Goal: Task Accomplishment & Management: Complete application form

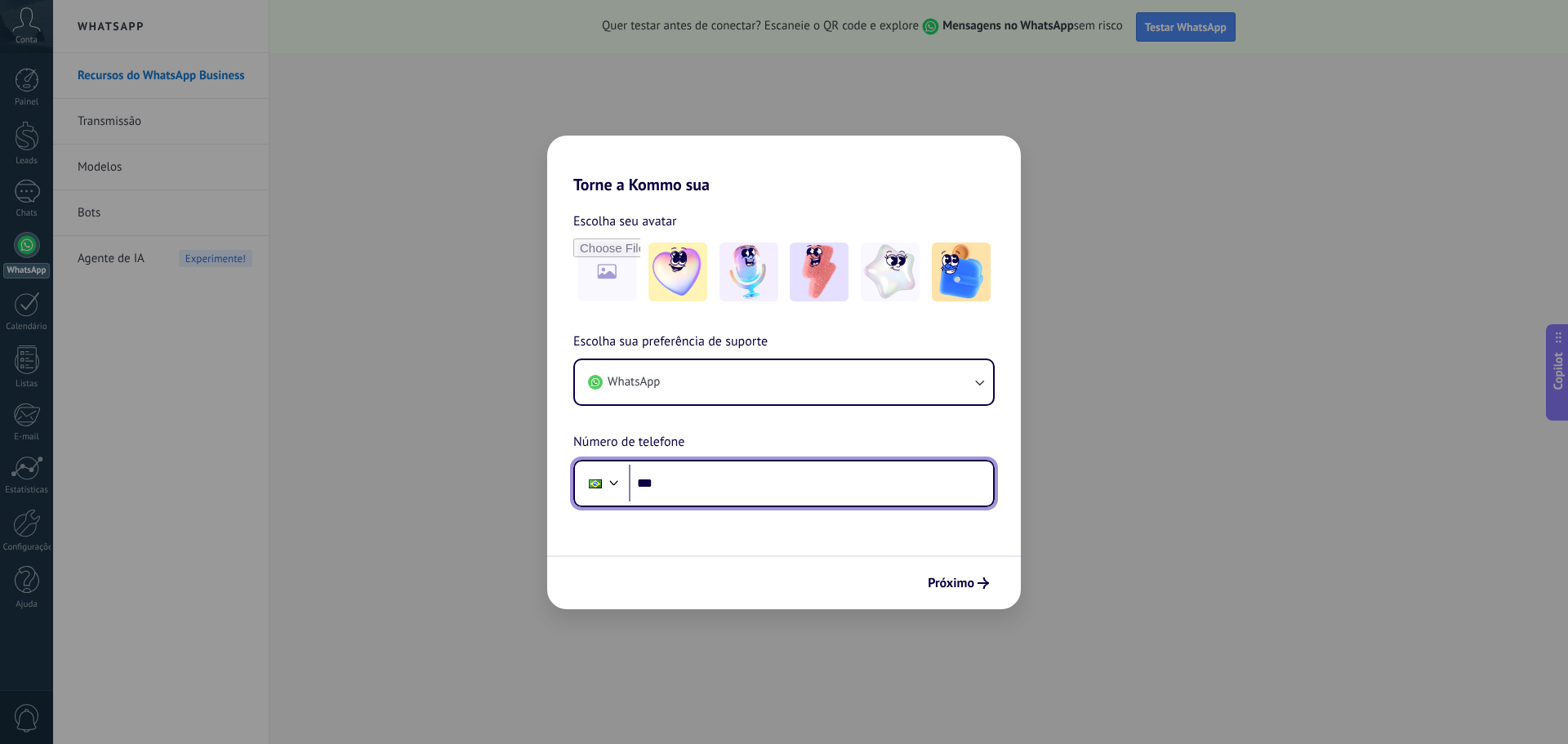
click at [738, 498] on input "***" at bounding box center [811, 483] width 364 height 38
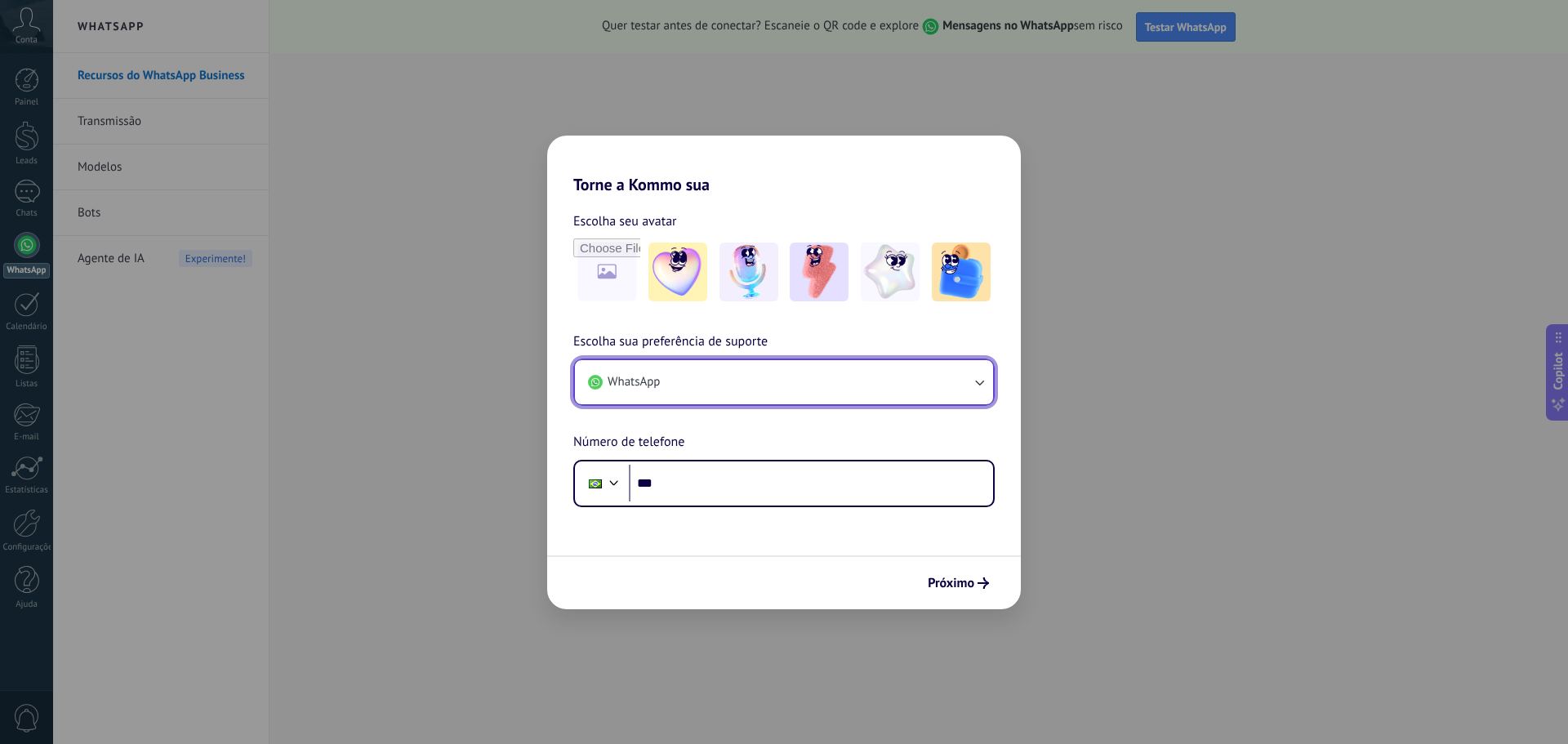
click at [753, 381] on button "WhatsApp" at bounding box center [784, 382] width 418 height 44
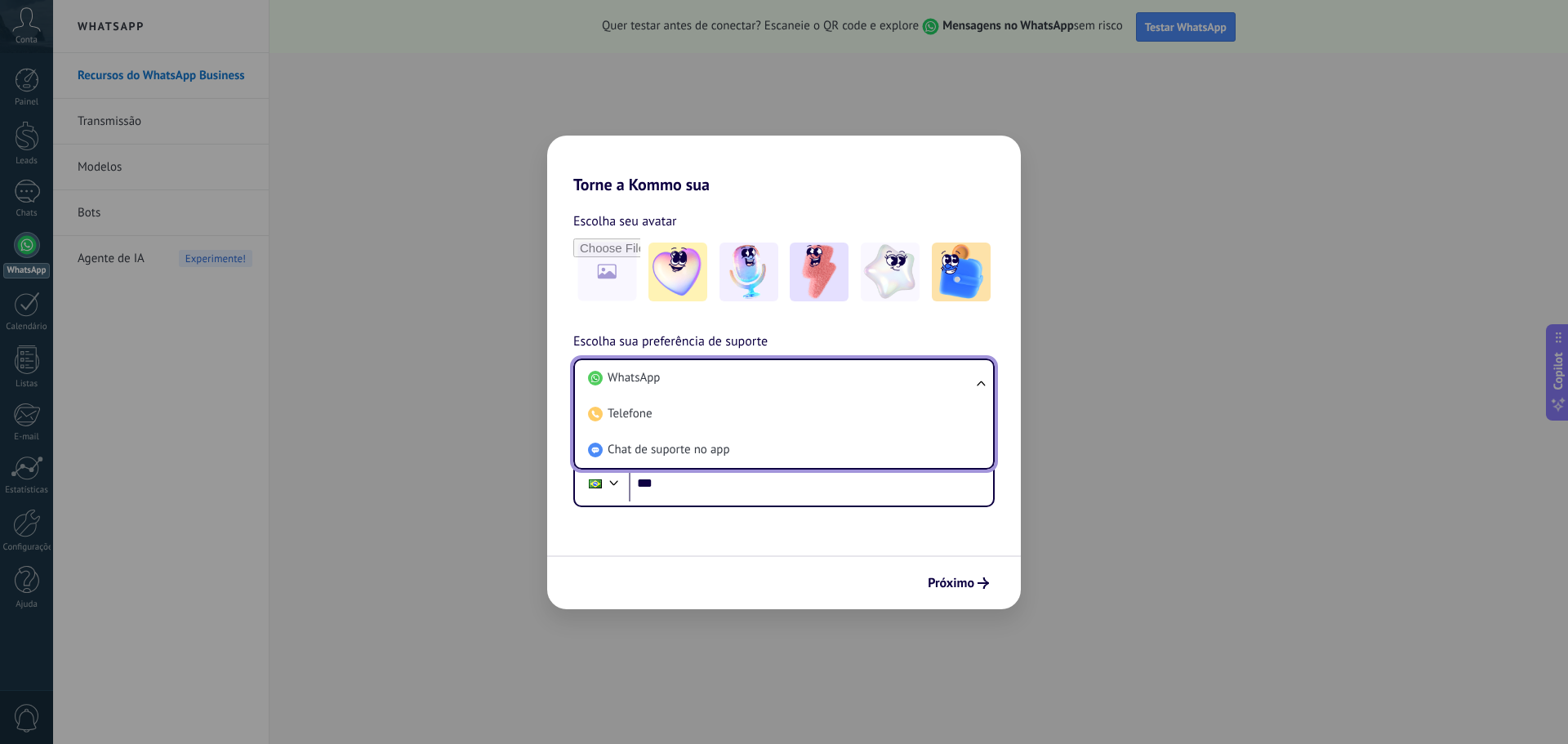
click at [757, 379] on li "WhatsApp" at bounding box center [781, 378] width 399 height 36
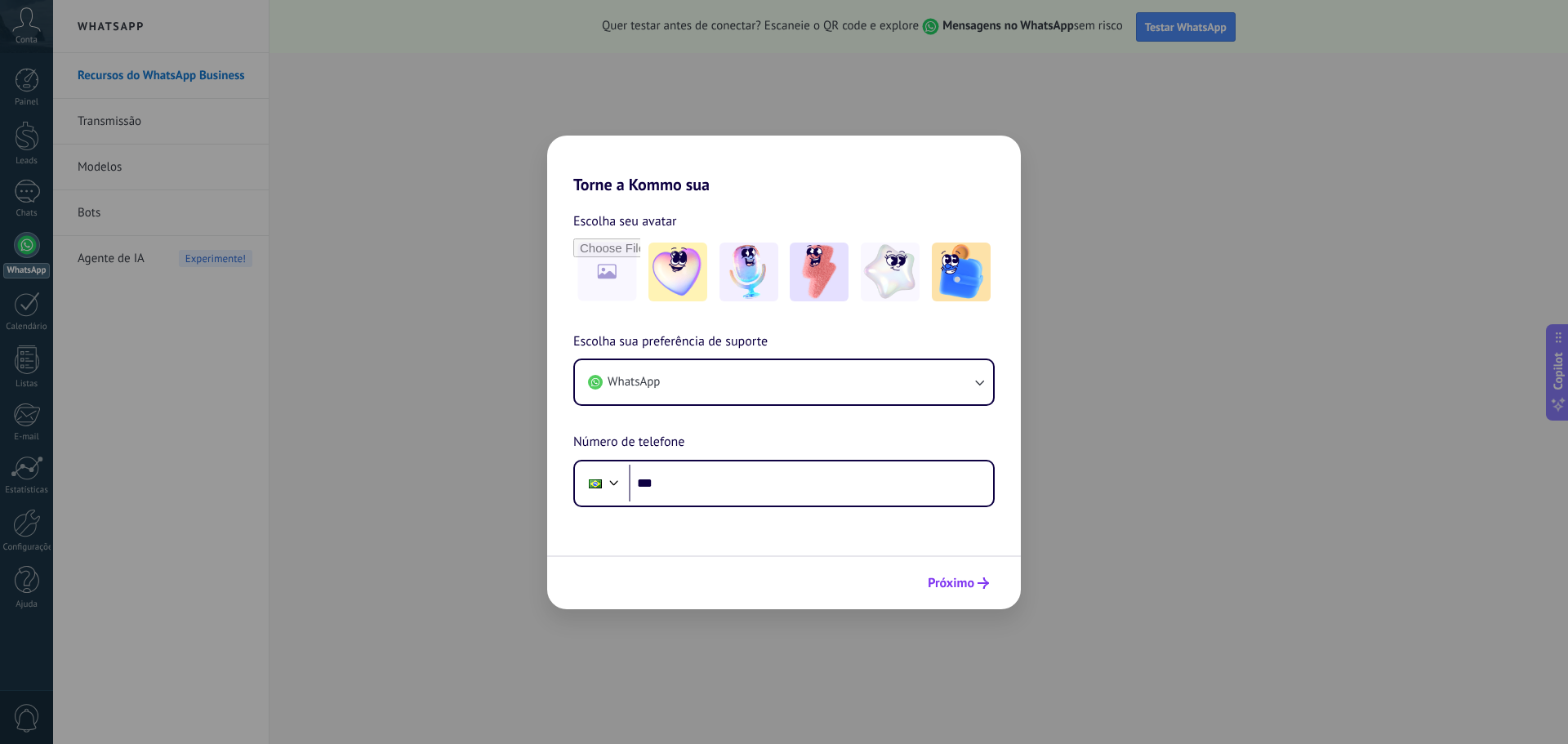
click at [975, 586] on span "Próximo" at bounding box center [959, 582] width 61 height 11
click at [952, 584] on span "Próximo" at bounding box center [951, 582] width 46 height 11
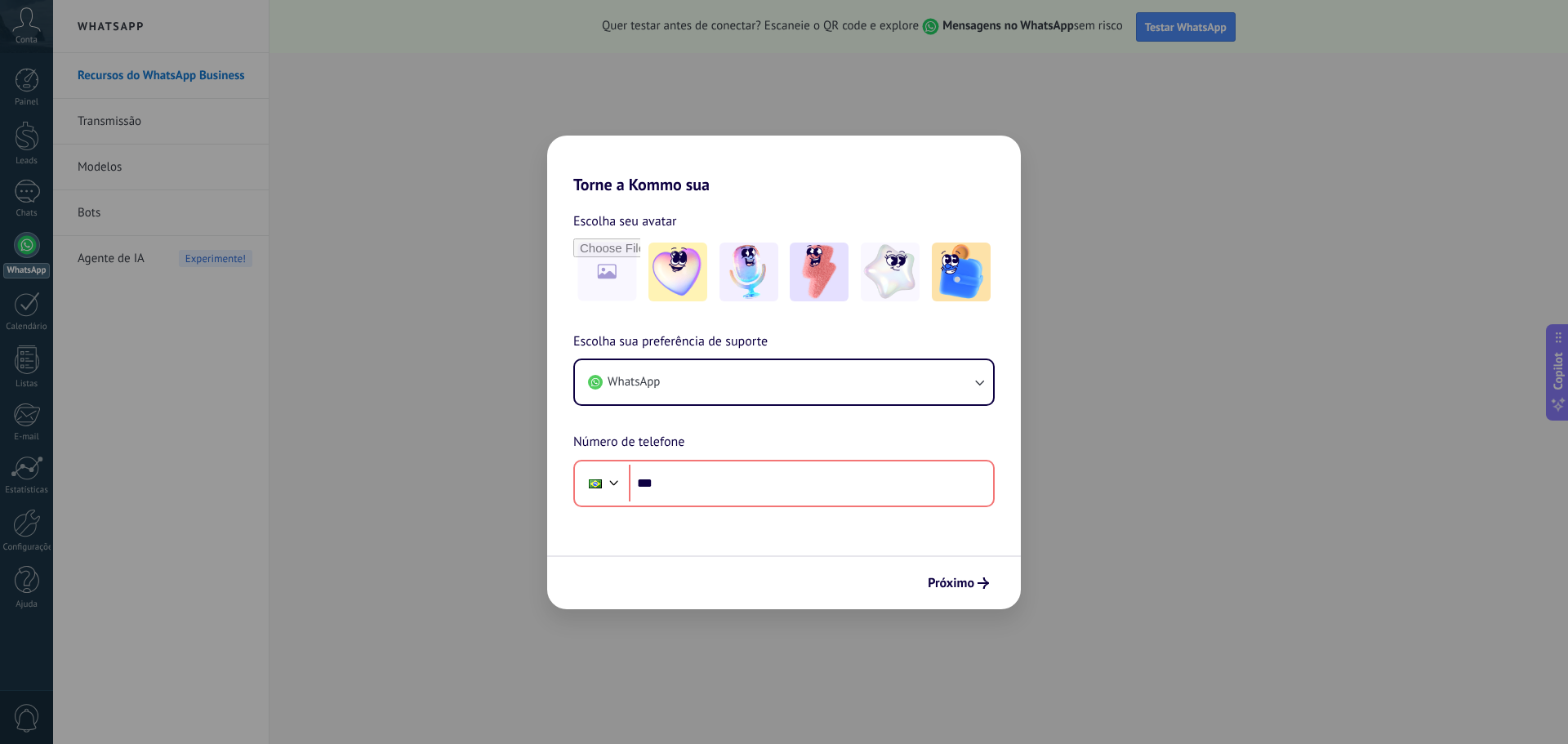
click at [424, 380] on div "Torne a Kommo sua Escolha seu avatar Escolha sua preferência de suporte WhatsAp…" at bounding box center [784, 372] width 1568 height 744
click at [722, 491] on input "***" at bounding box center [811, 483] width 364 height 38
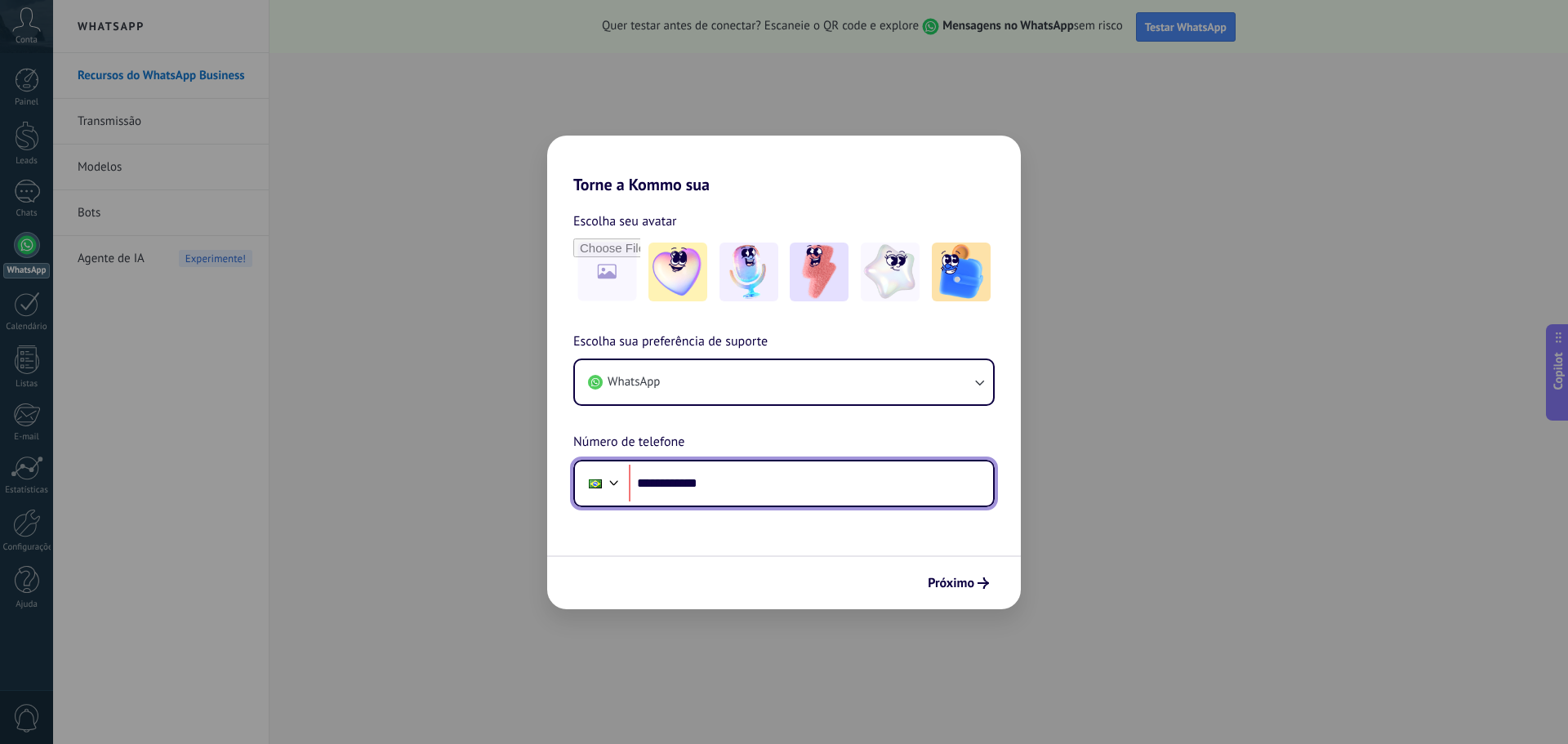
drag, startPoint x: 702, startPoint y: 482, endPoint x: 667, endPoint y: 484, distance: 35.1
click at [667, 484] on input "**********" at bounding box center [811, 483] width 364 height 38
paste input "*****"
drag, startPoint x: 684, startPoint y: 483, endPoint x: 697, endPoint y: 483, distance: 13.0
click at [686, 483] on input "**********" at bounding box center [811, 483] width 364 height 38
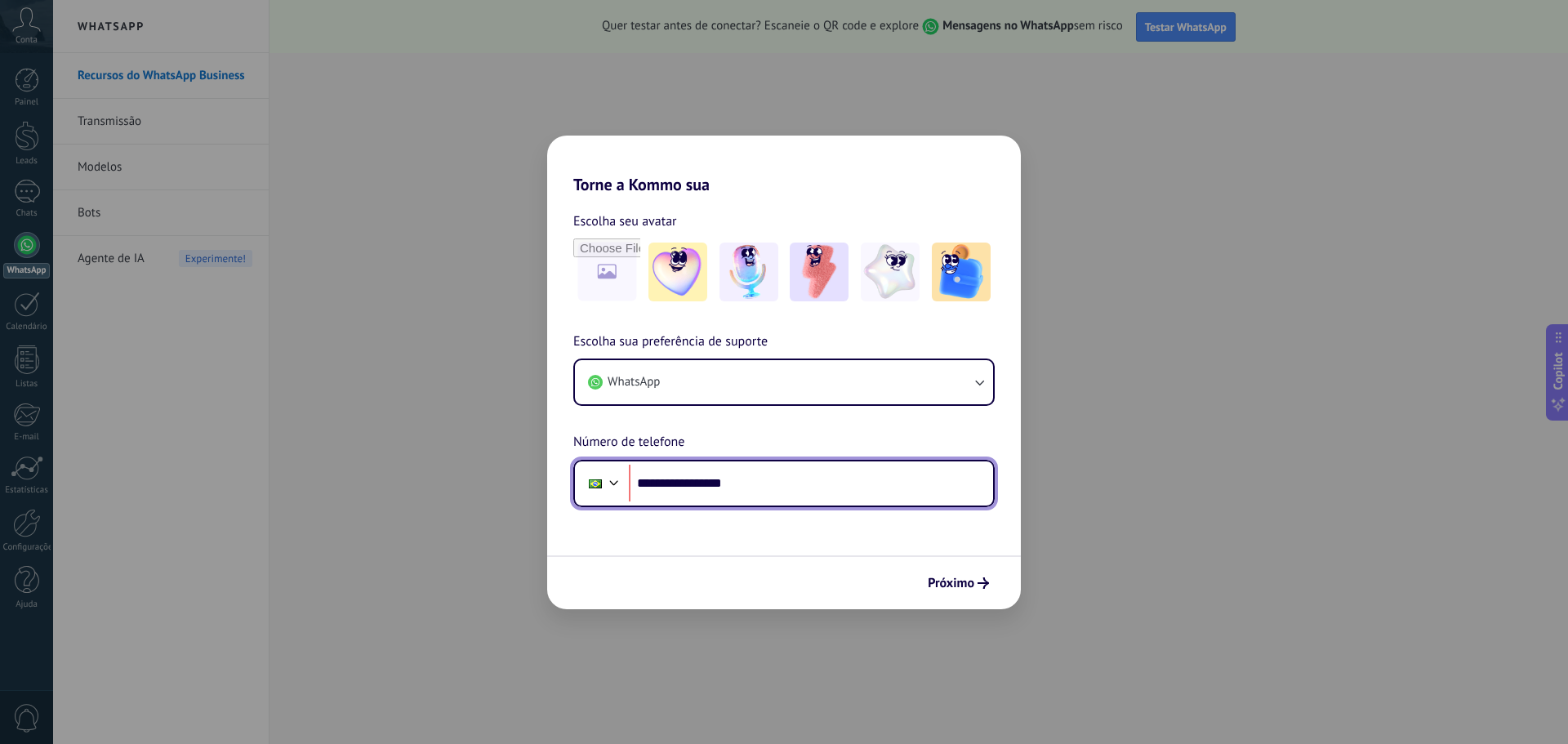
click at [696, 478] on input "**********" at bounding box center [811, 483] width 364 height 38
type input "**********"
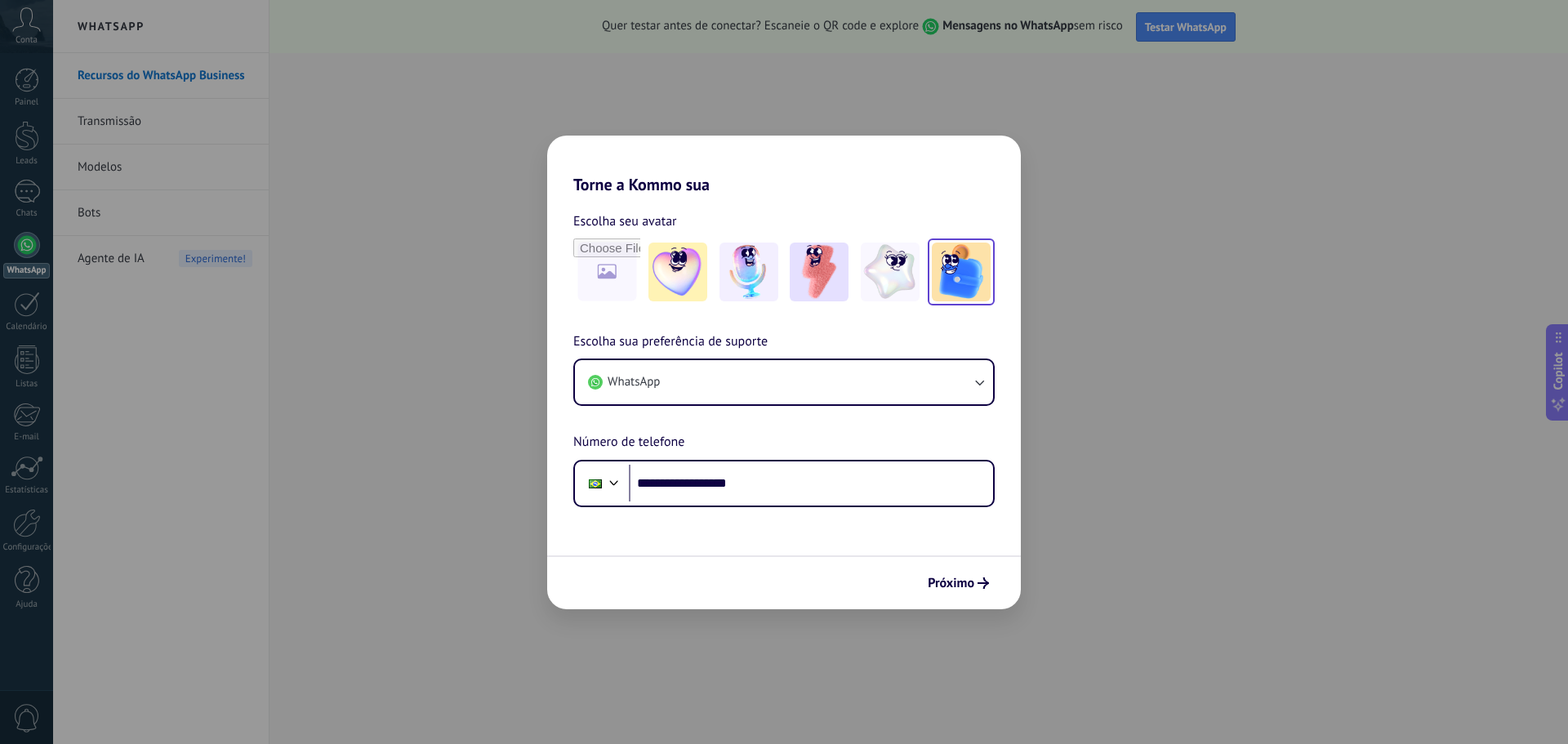
click at [935, 570] on button "Próximo" at bounding box center [959, 582] width 76 height 28
click at [937, 571] on div "Próximo" at bounding box center [784, 582] width 474 height 54
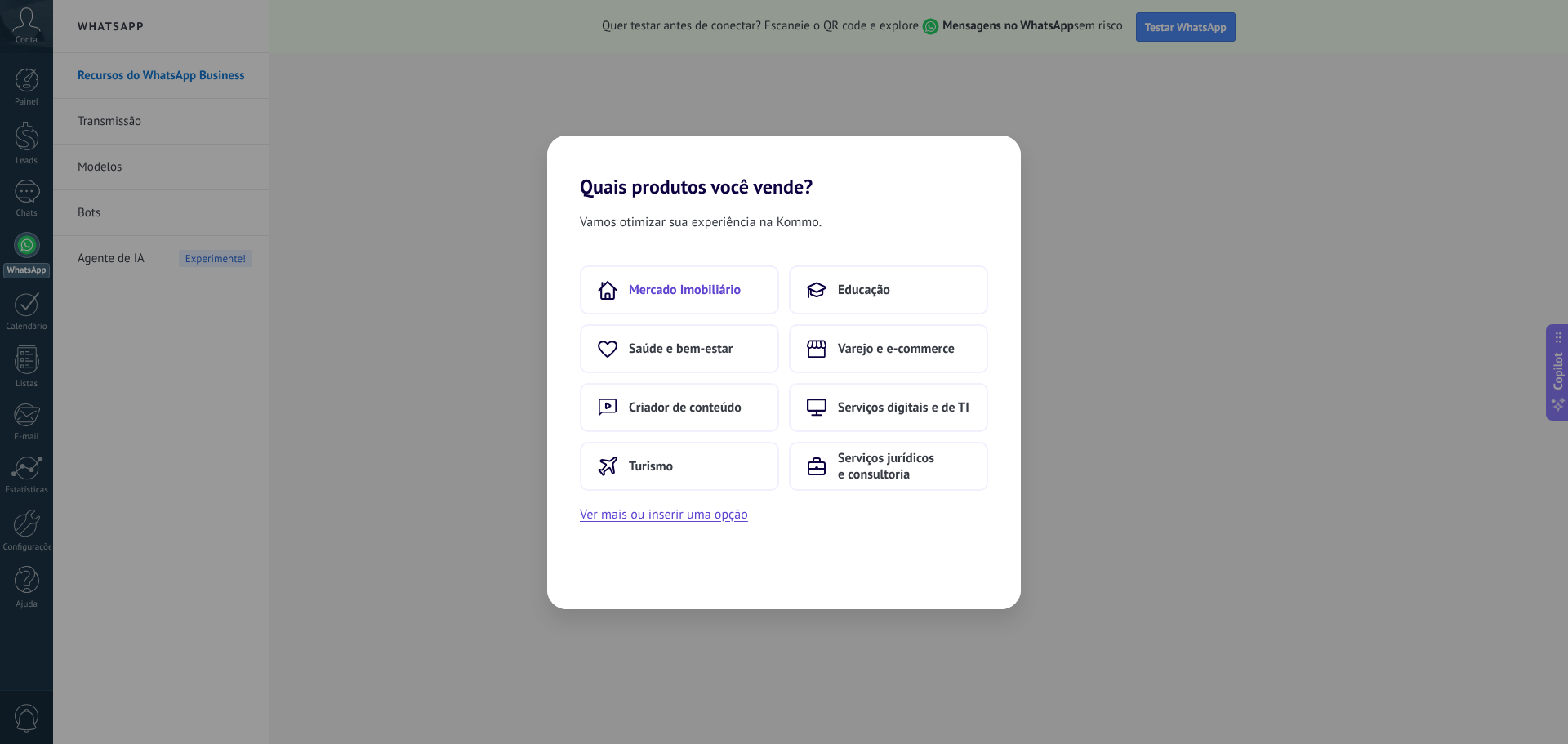
click at [727, 282] on span "Mercado Imobiliário" at bounding box center [684, 290] width 112 height 17
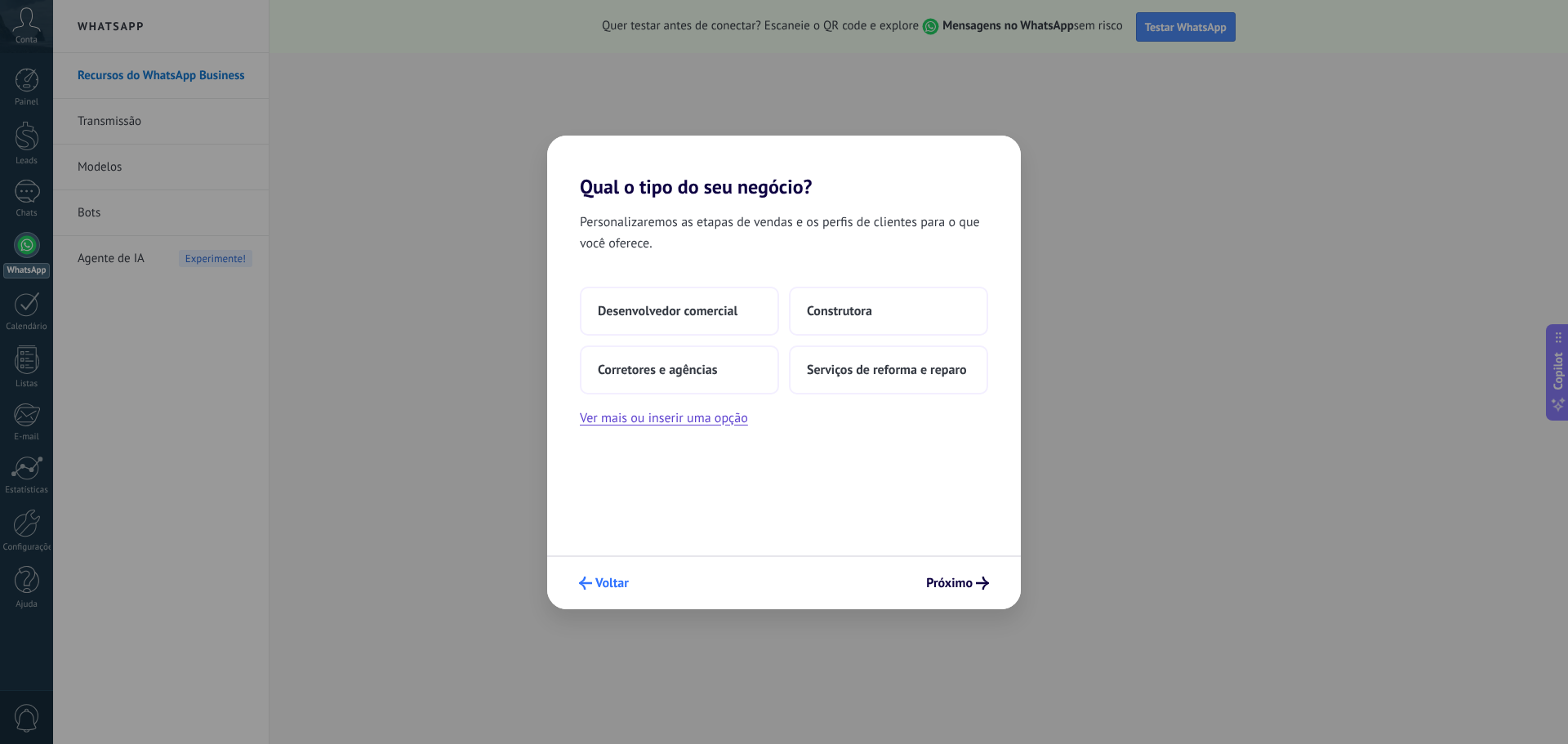
click at [614, 573] on button "Voltar" at bounding box center [604, 582] width 65 height 28
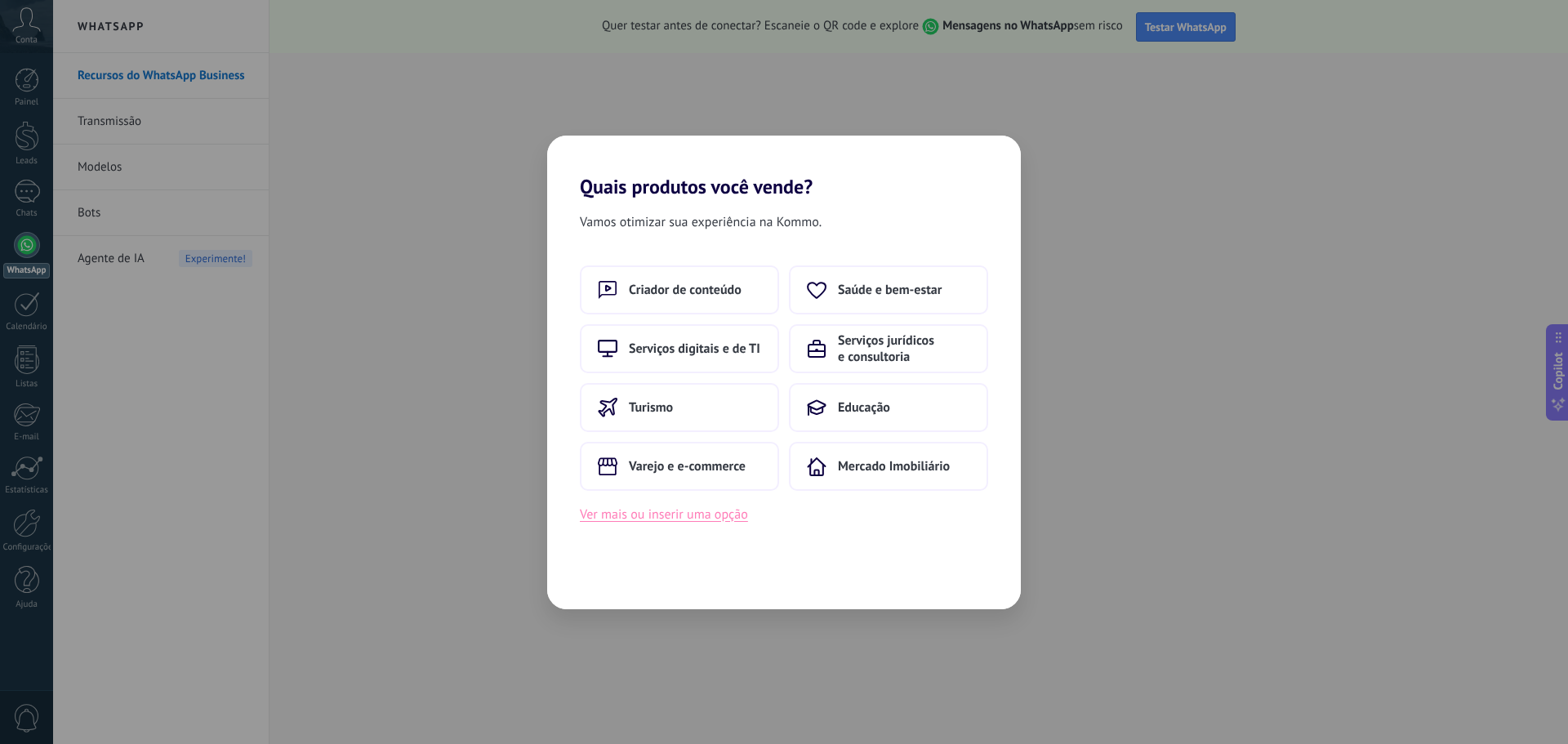
click at [669, 511] on button "Ver mais ou inserir uma opção" at bounding box center [664, 514] width 168 height 21
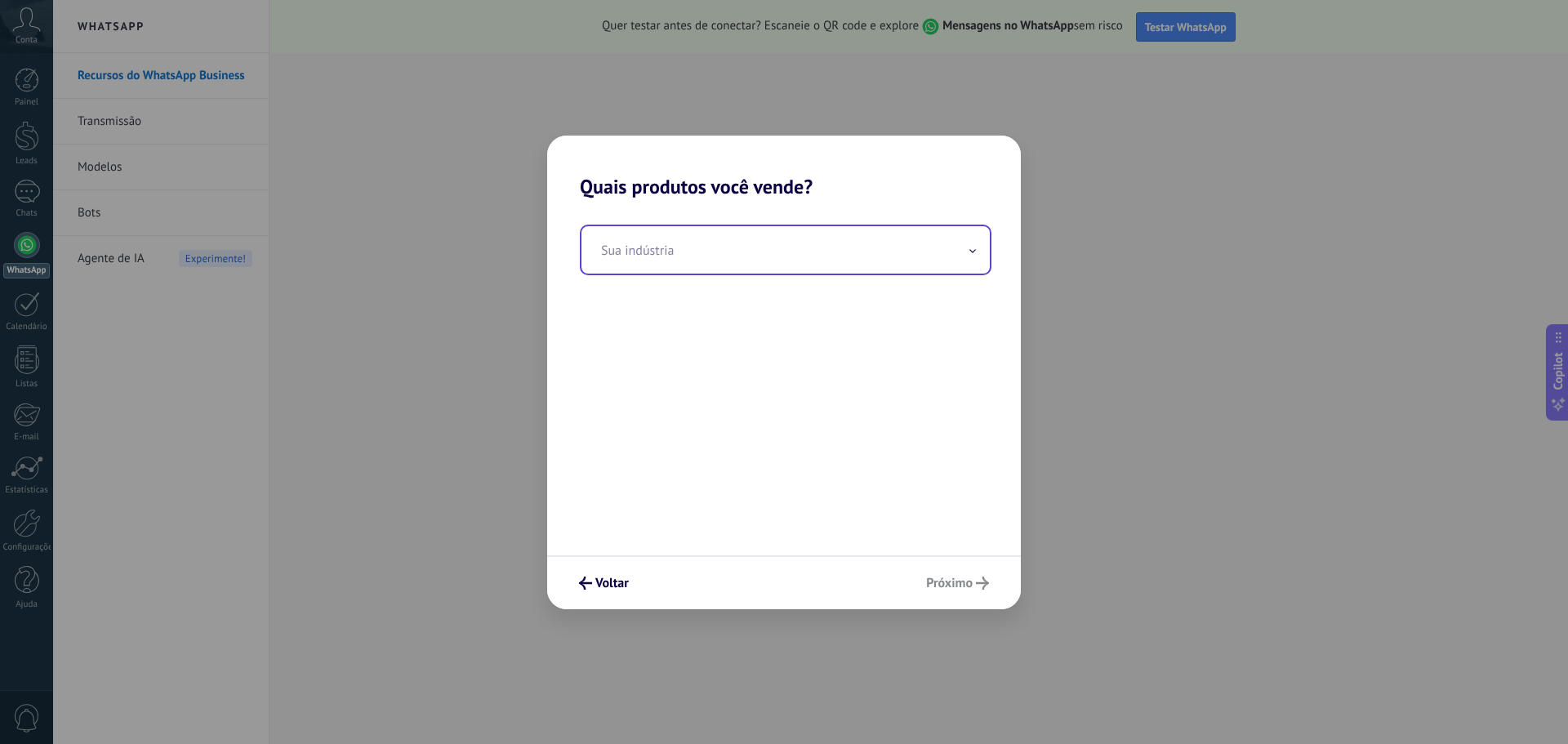
click at [699, 262] on input "text" at bounding box center [786, 249] width 408 height 47
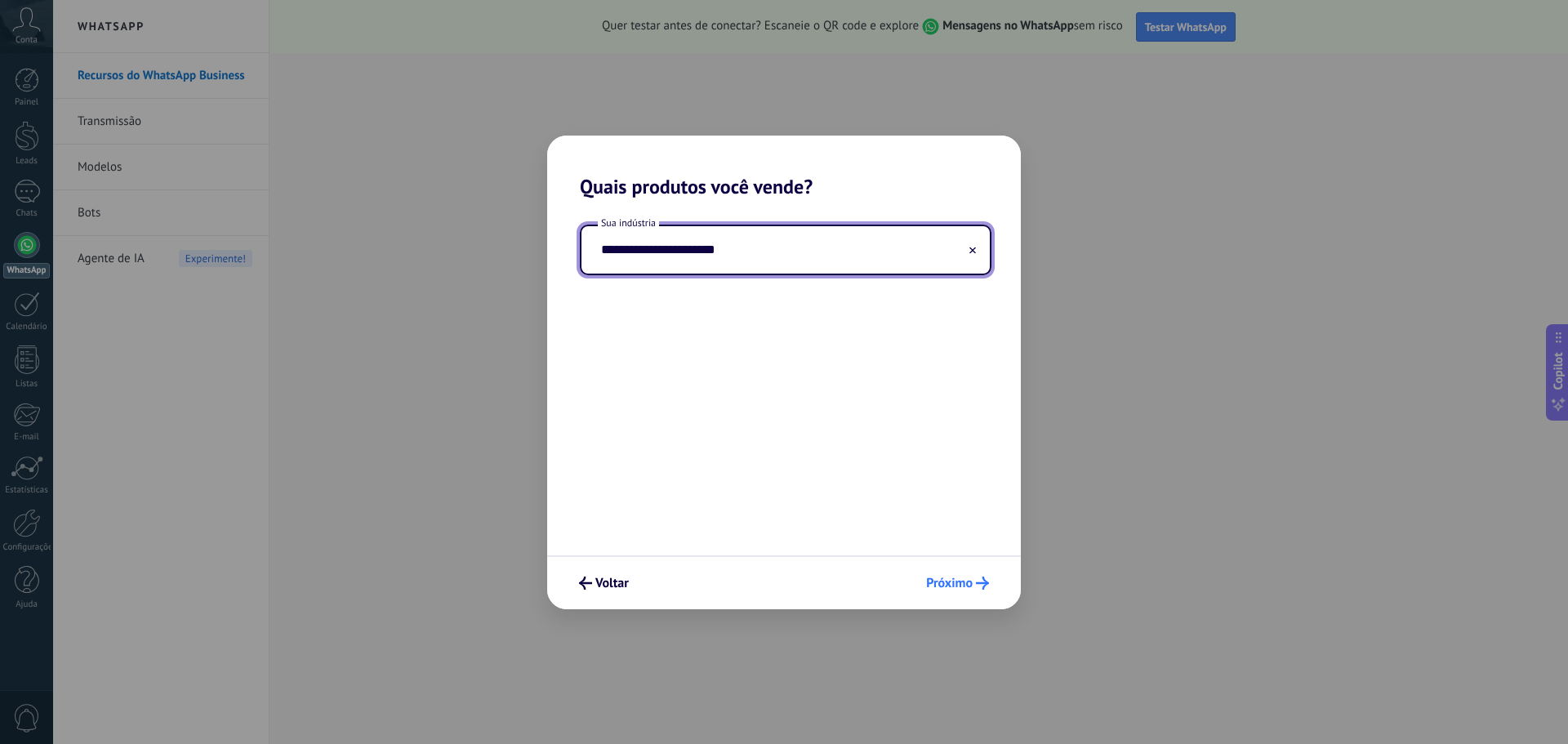
type input "**********"
click at [941, 577] on span "Próximo" at bounding box center [949, 582] width 46 height 11
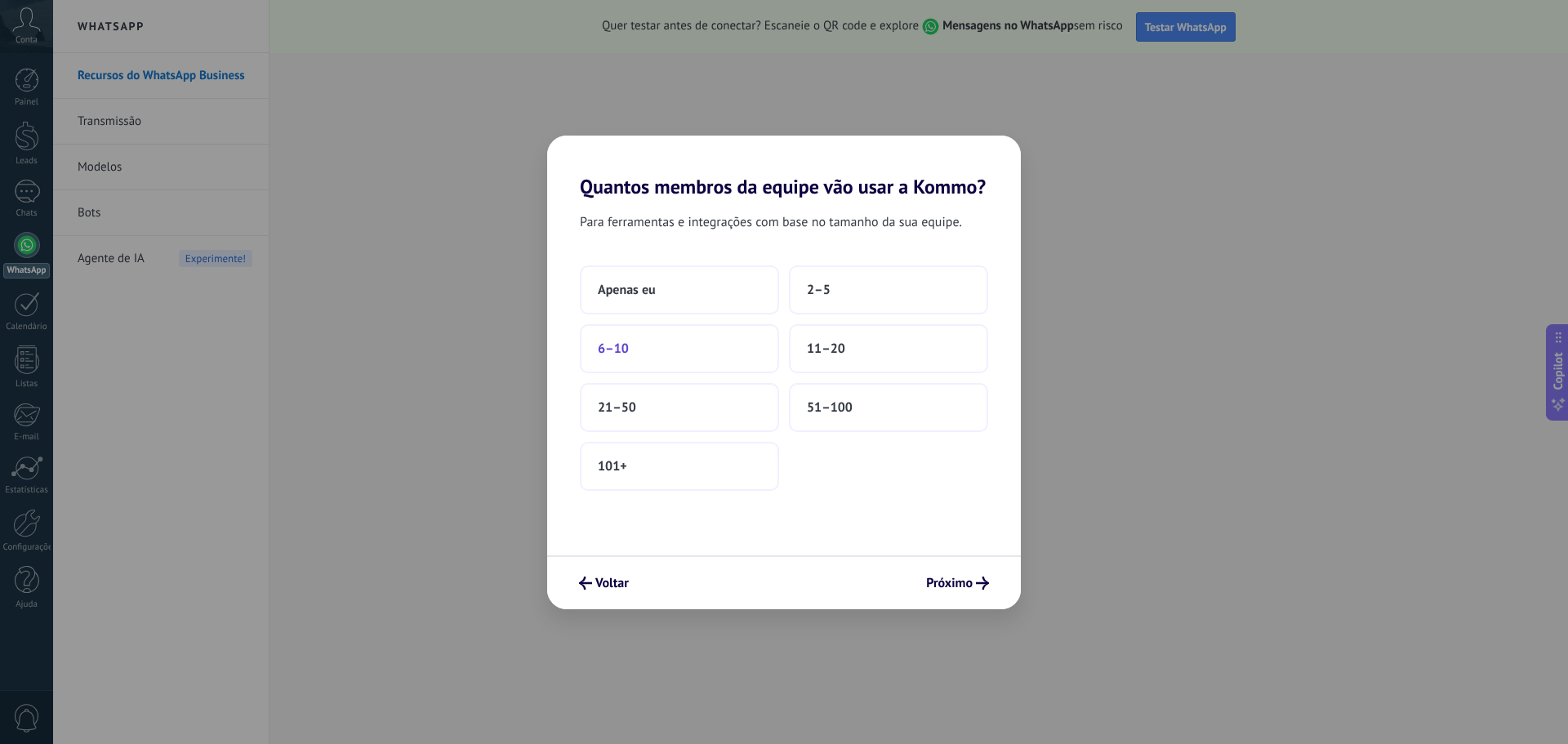
click at [677, 344] on button "6–10" at bounding box center [680, 348] width 199 height 49
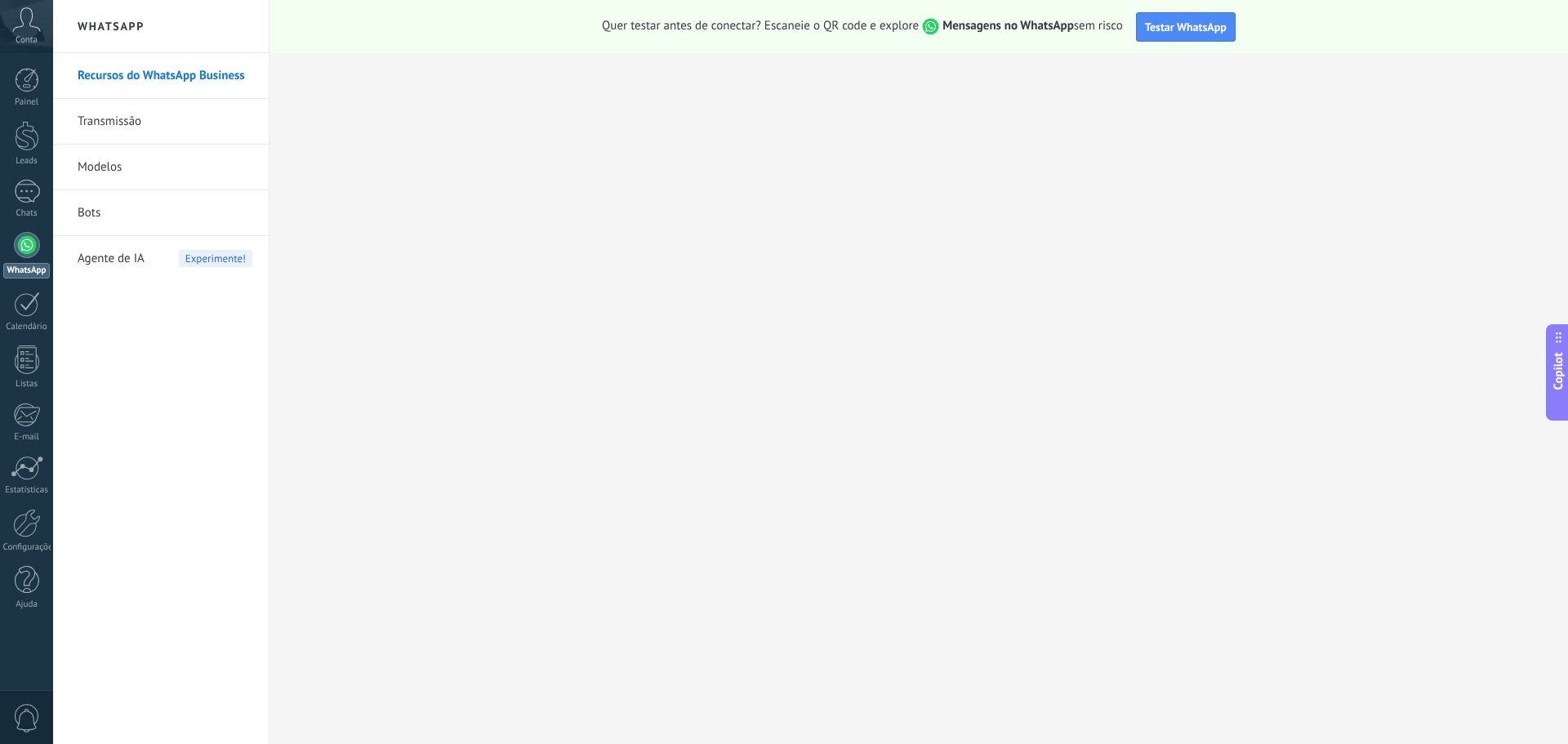
click at [23, 38] on span "Conta" at bounding box center [27, 40] width 22 height 10
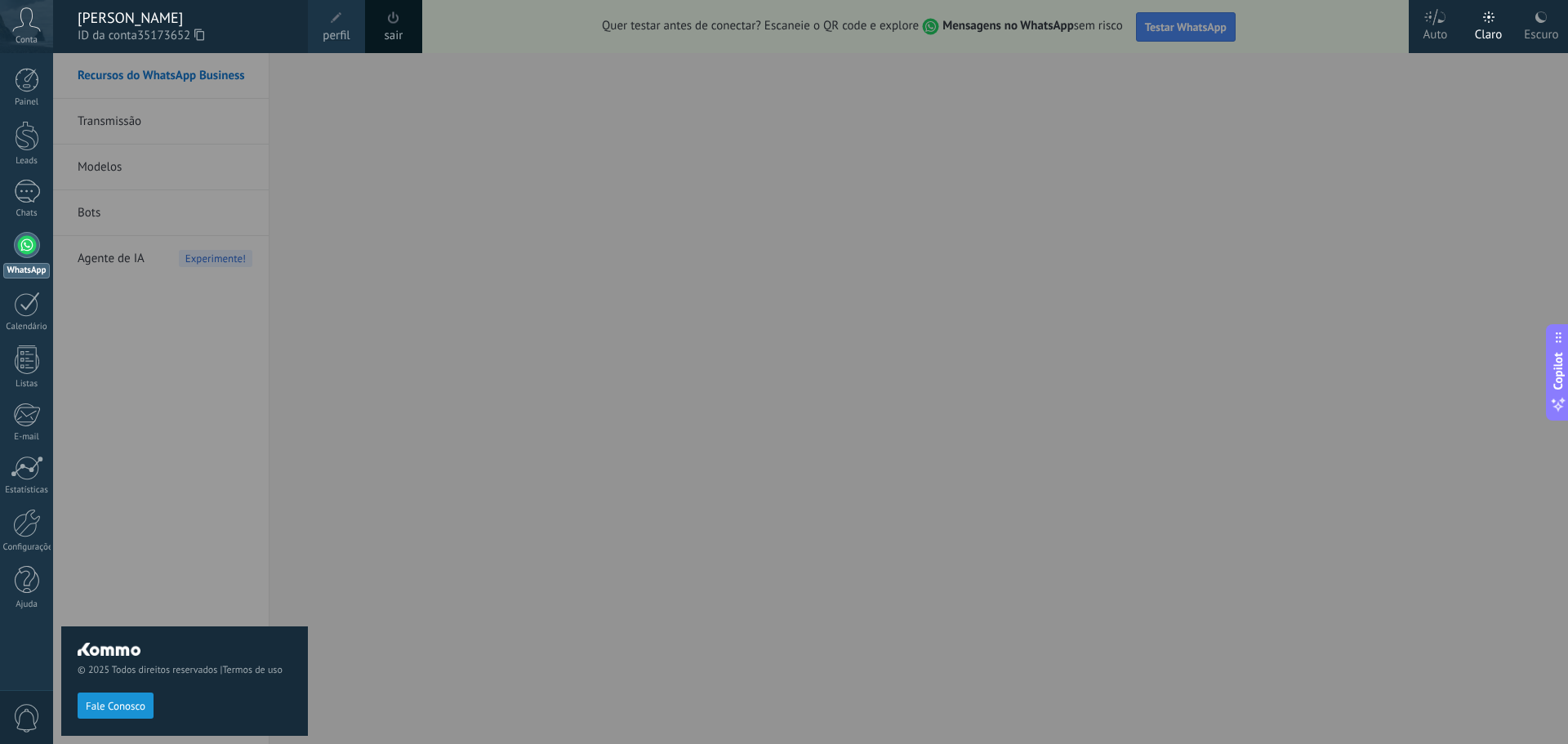
click at [279, 465] on div "© 2025 Todos direitos reservados | Termos de uso Fale Conosco" at bounding box center [184, 398] width 247 height 690
click at [818, 182] on div at bounding box center [837, 372] width 1568 height 744
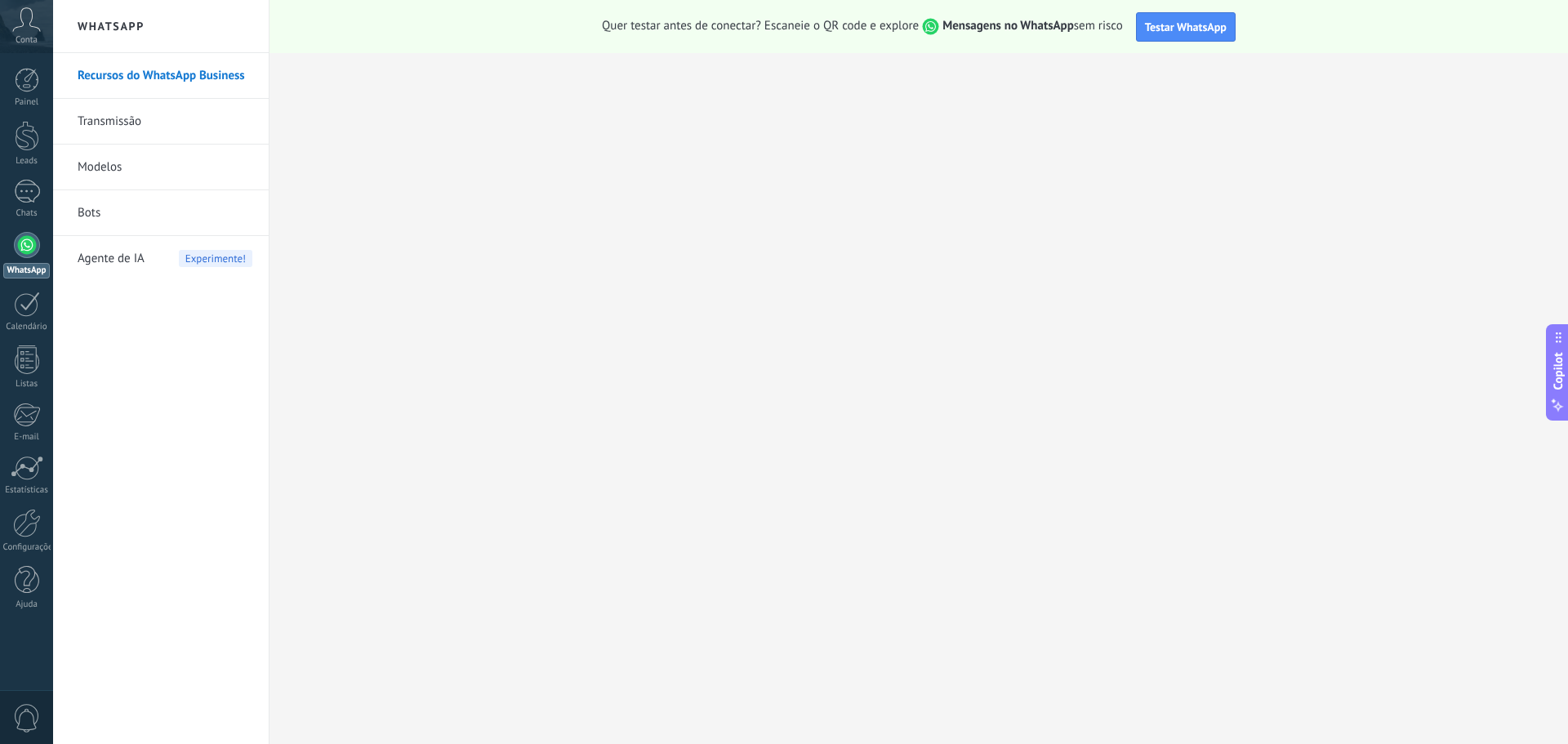
click at [38, 29] on icon at bounding box center [26, 19] width 29 height 25
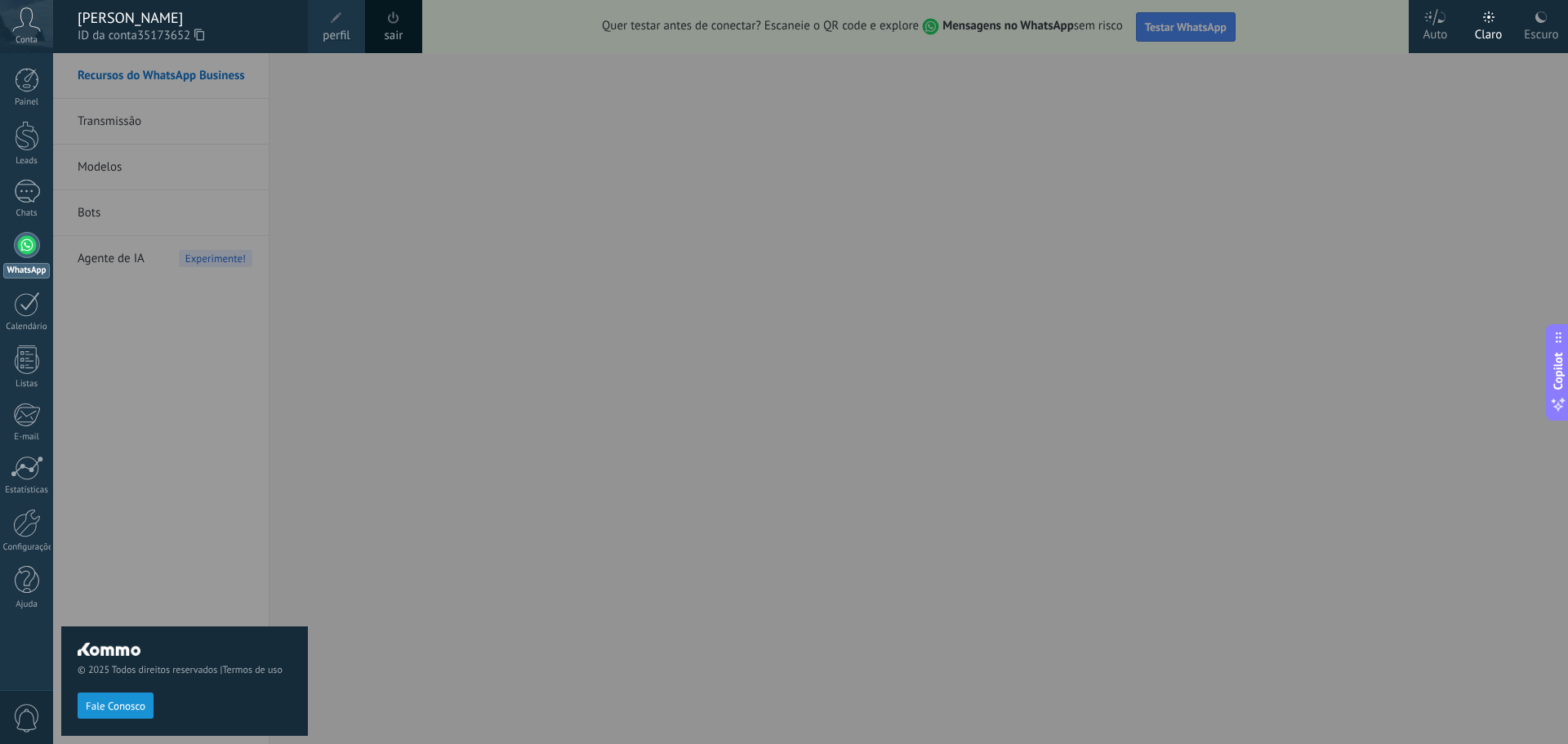
click at [1538, 25] on div "Escuro" at bounding box center [1540, 31] width 34 height 42
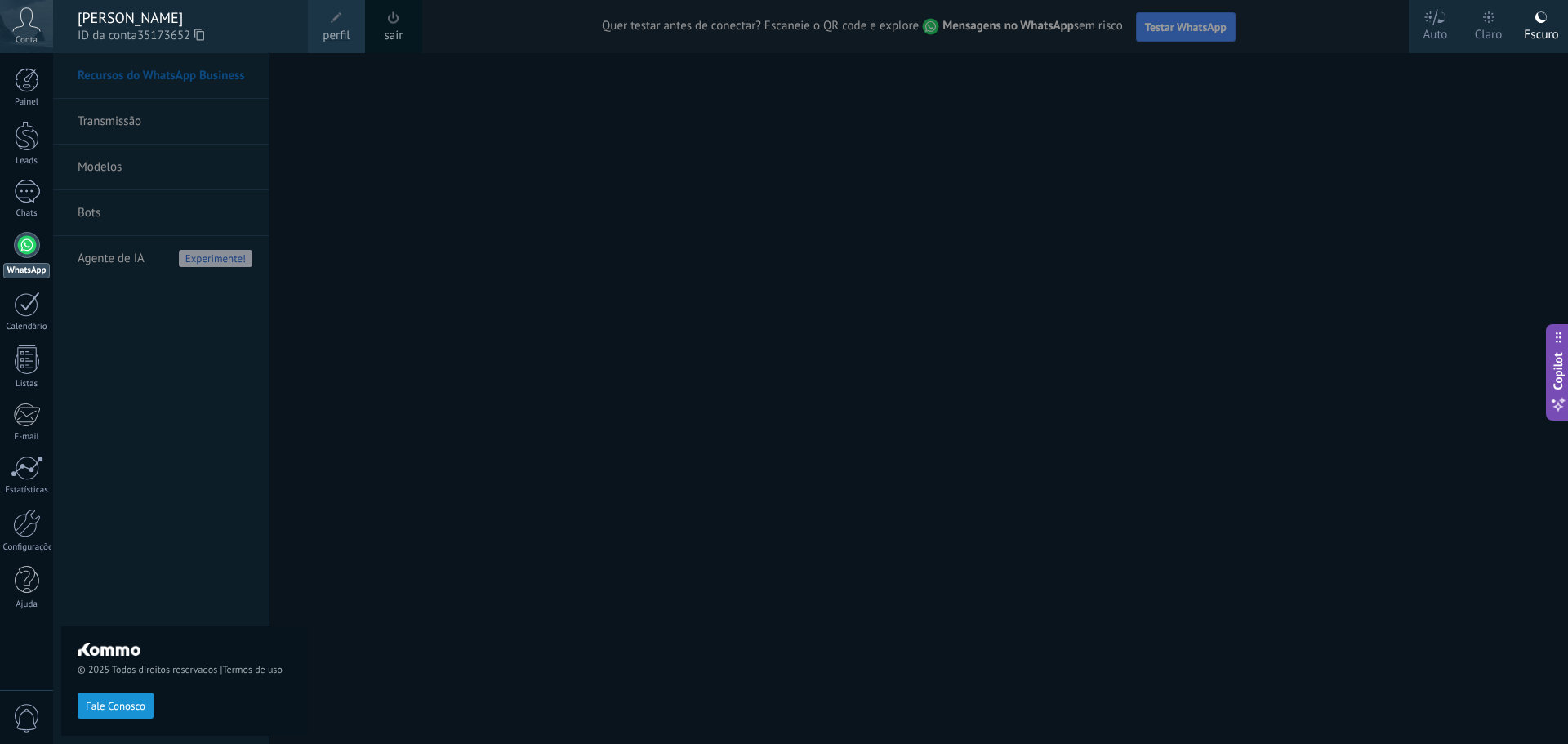
click at [1496, 27] on div "Claro" at bounding box center [1489, 31] width 28 height 42
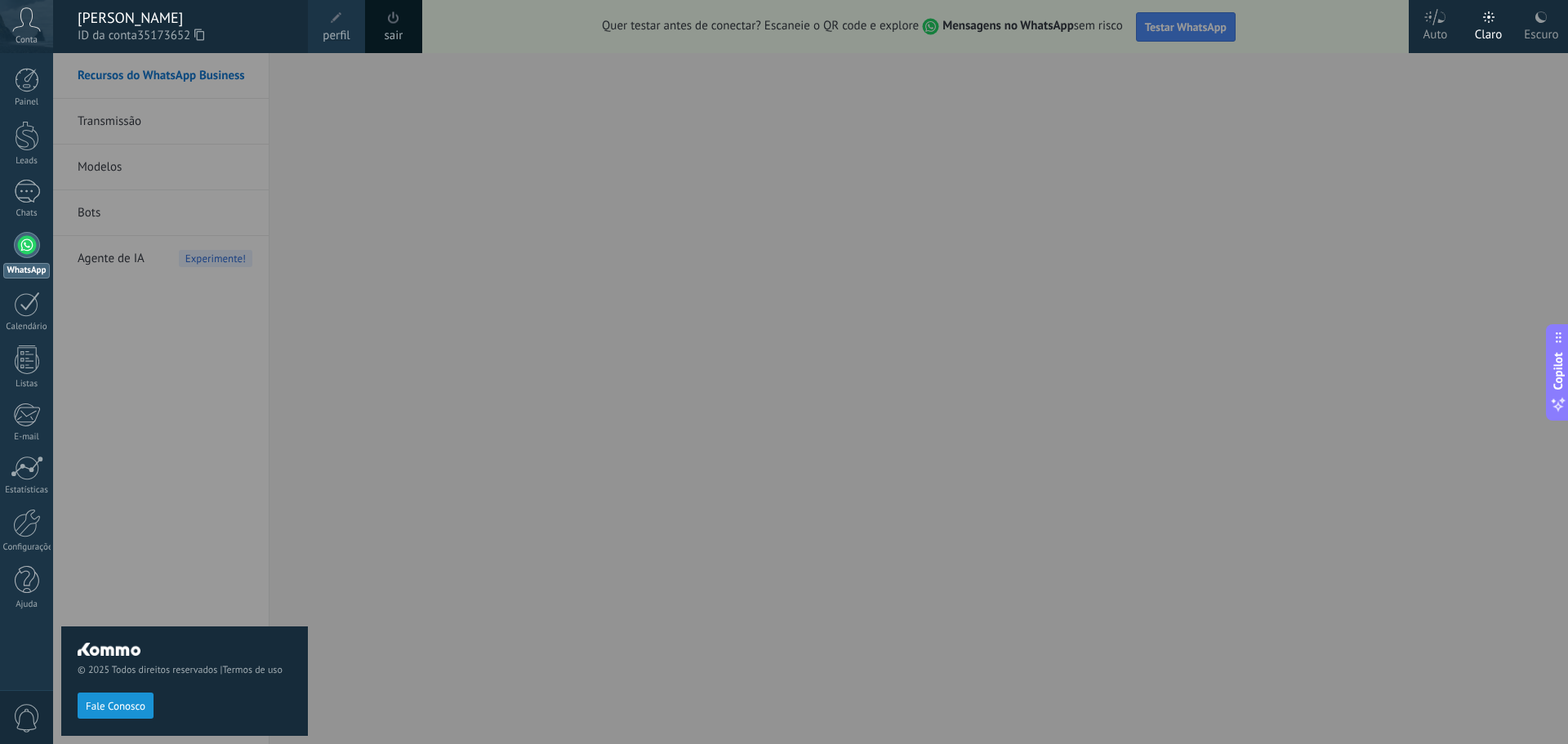
click at [987, 126] on div at bounding box center [837, 372] width 1568 height 744
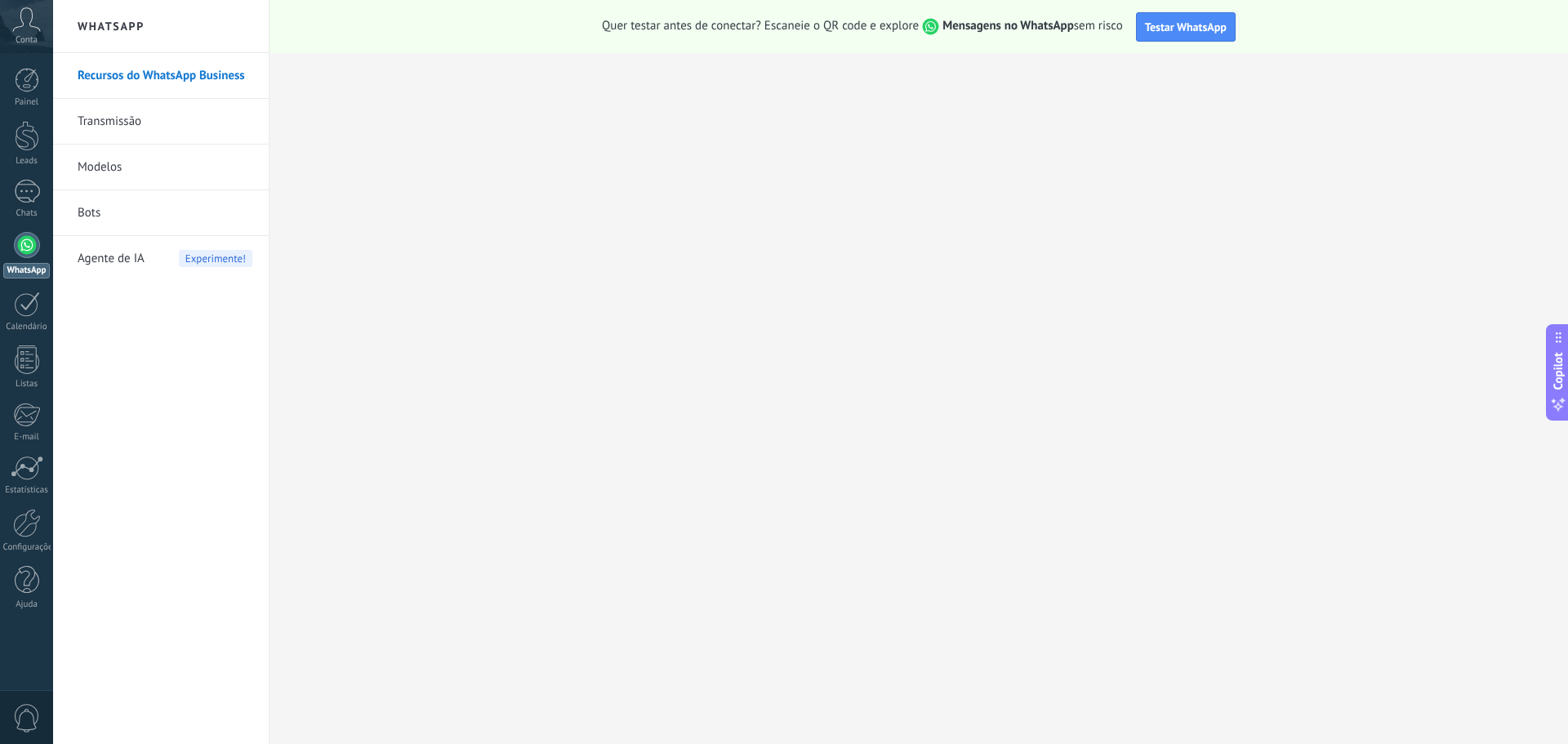
click at [63, 57] on body ".abccls-1,.abccls-2{fill-rule:evenodd}.abccls-2{fill:#fff} .abfcls-1{fill:none}…" at bounding box center [784, 372] width 1568 height 744
click at [39, 70] on link "Painel" at bounding box center [26, 87] width 53 height 40
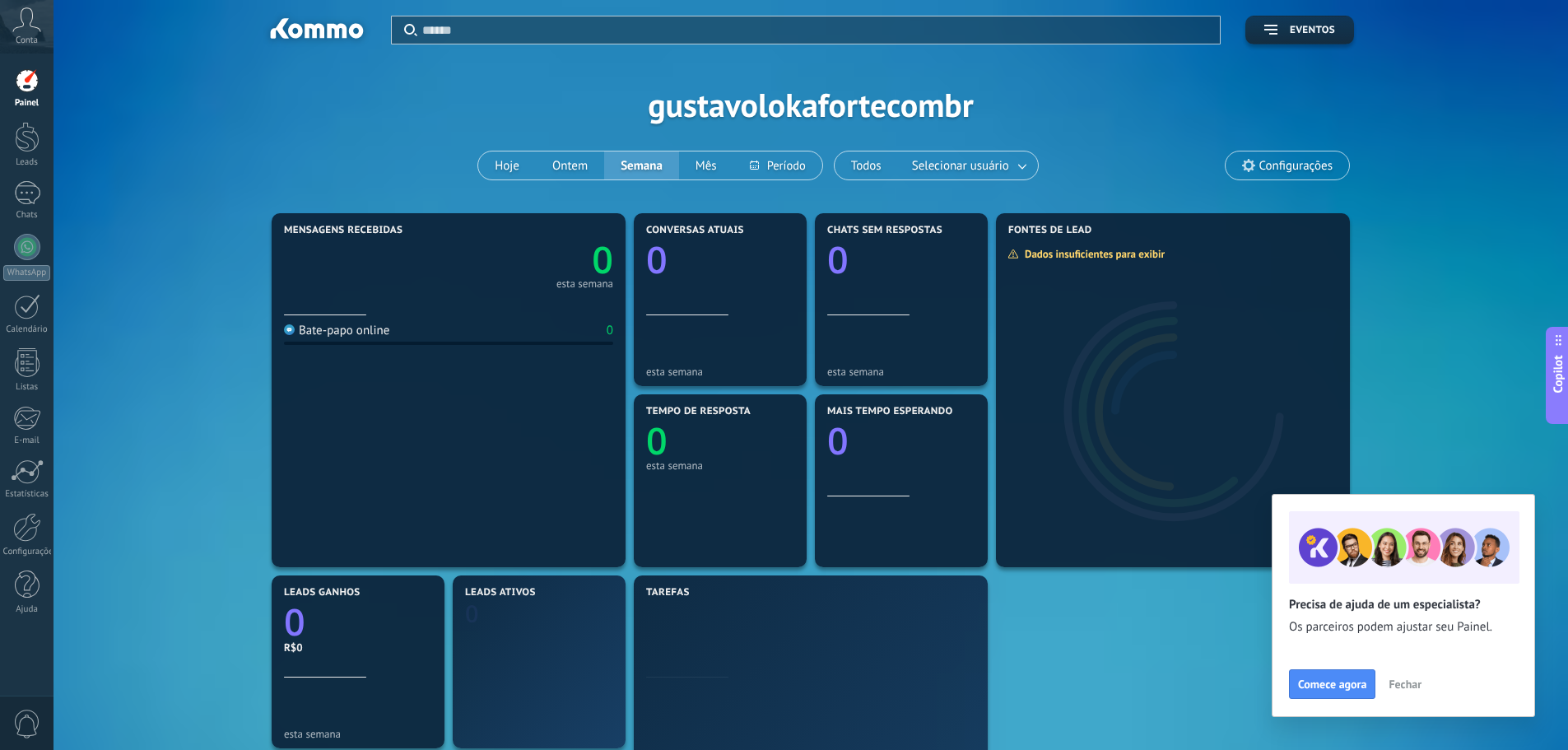
click at [794, 118] on div "Aplicar Eventos gustavolokafortecombr Hoje Ontem Semana Mês Todos Selecionar us…" at bounding box center [811, 104] width 1465 height 209
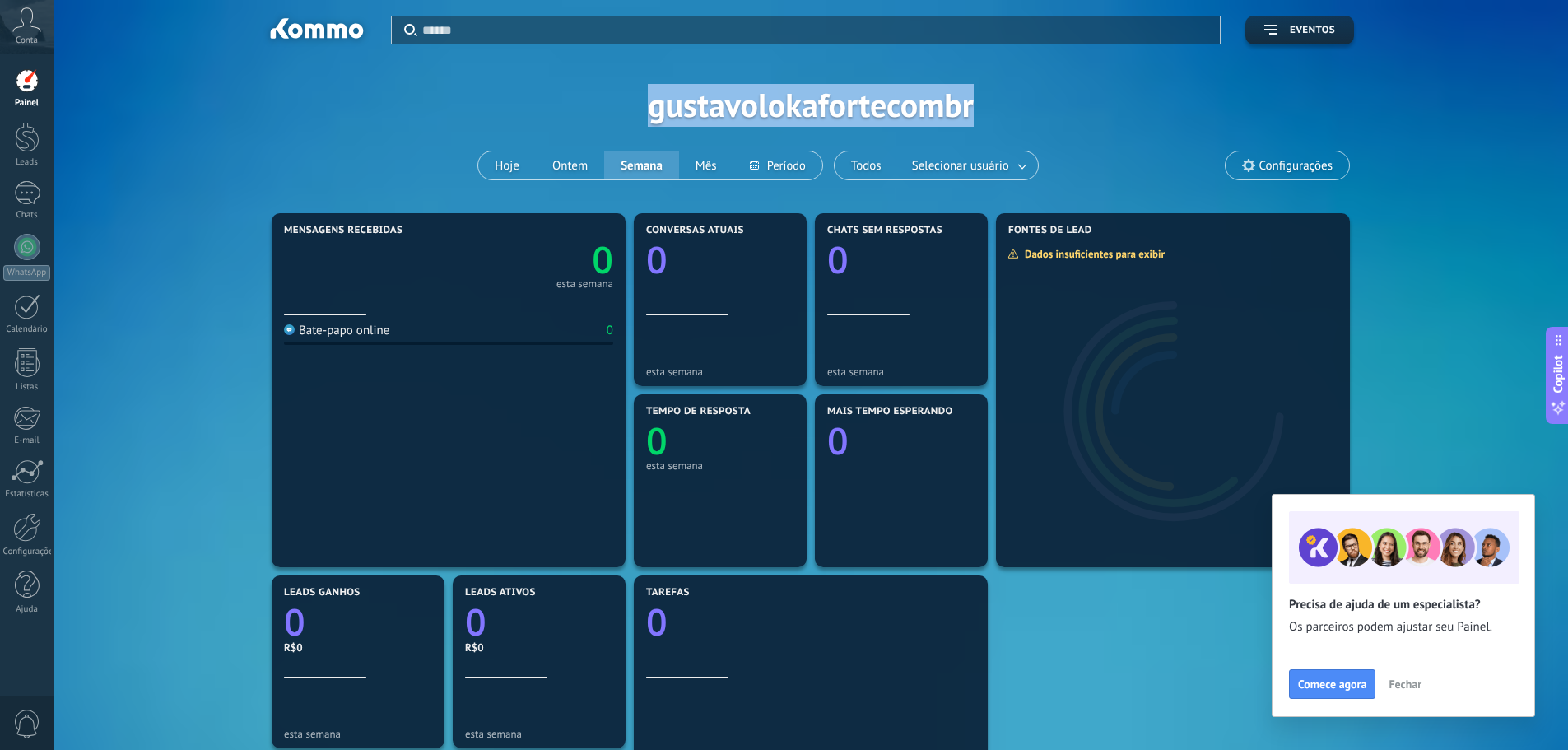
click at [1410, 680] on span "Fechar" at bounding box center [1404, 684] width 33 height 11
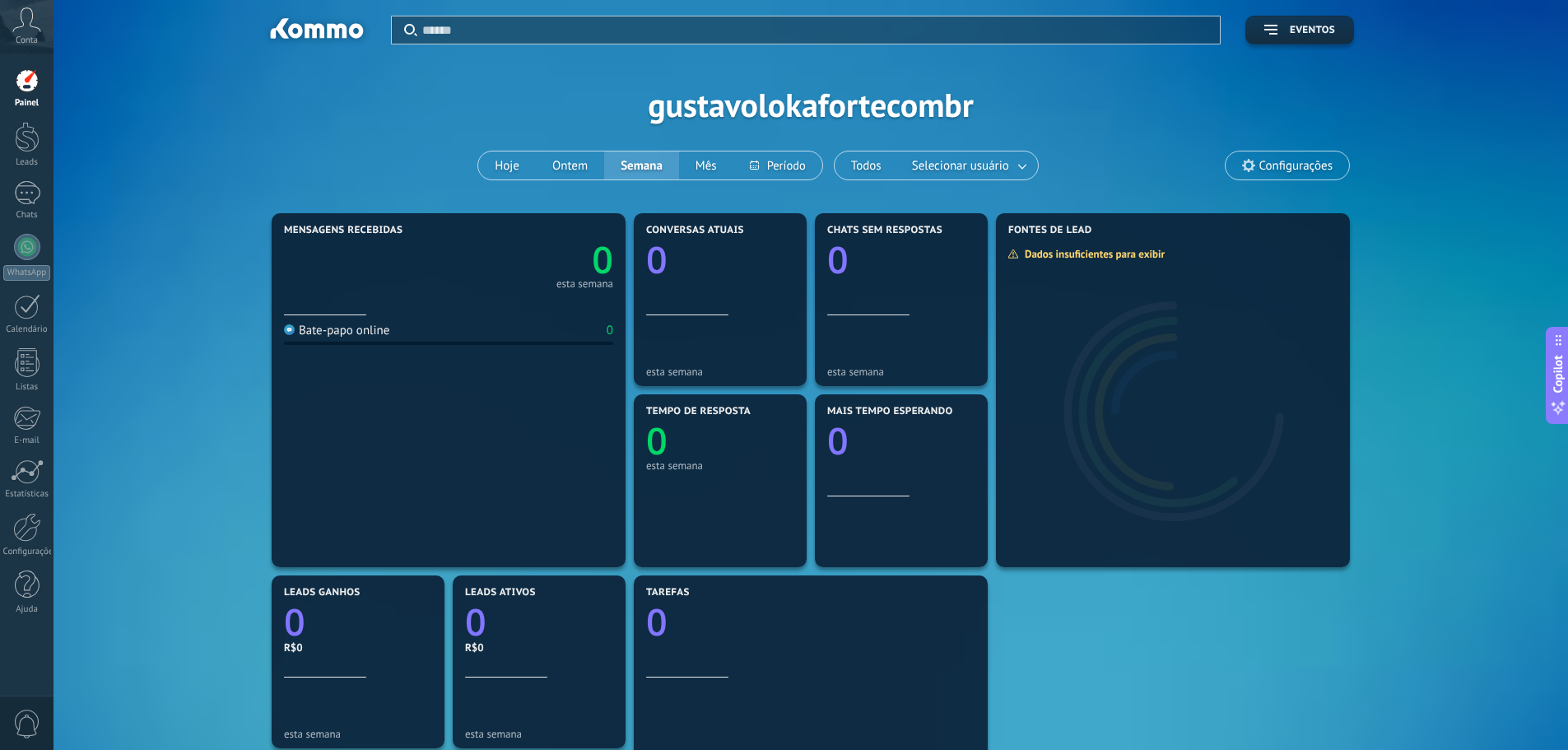
click at [1235, 60] on div "Aplicar Eventos gustavolokafortecombr Hoje Ontem Semana Mês Todos Selecionar us…" at bounding box center [811, 104] width 1465 height 209
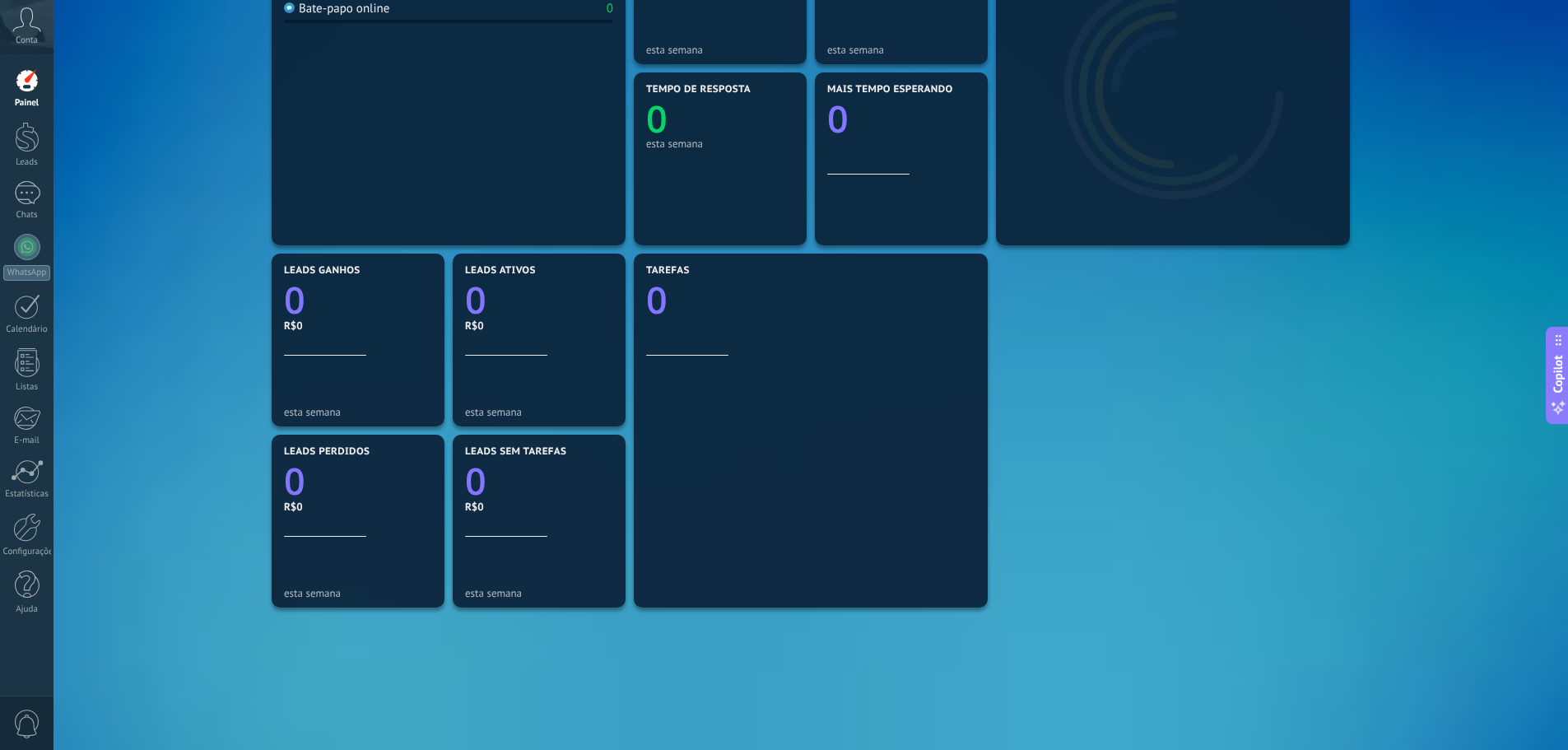
scroll to position [415, 0]
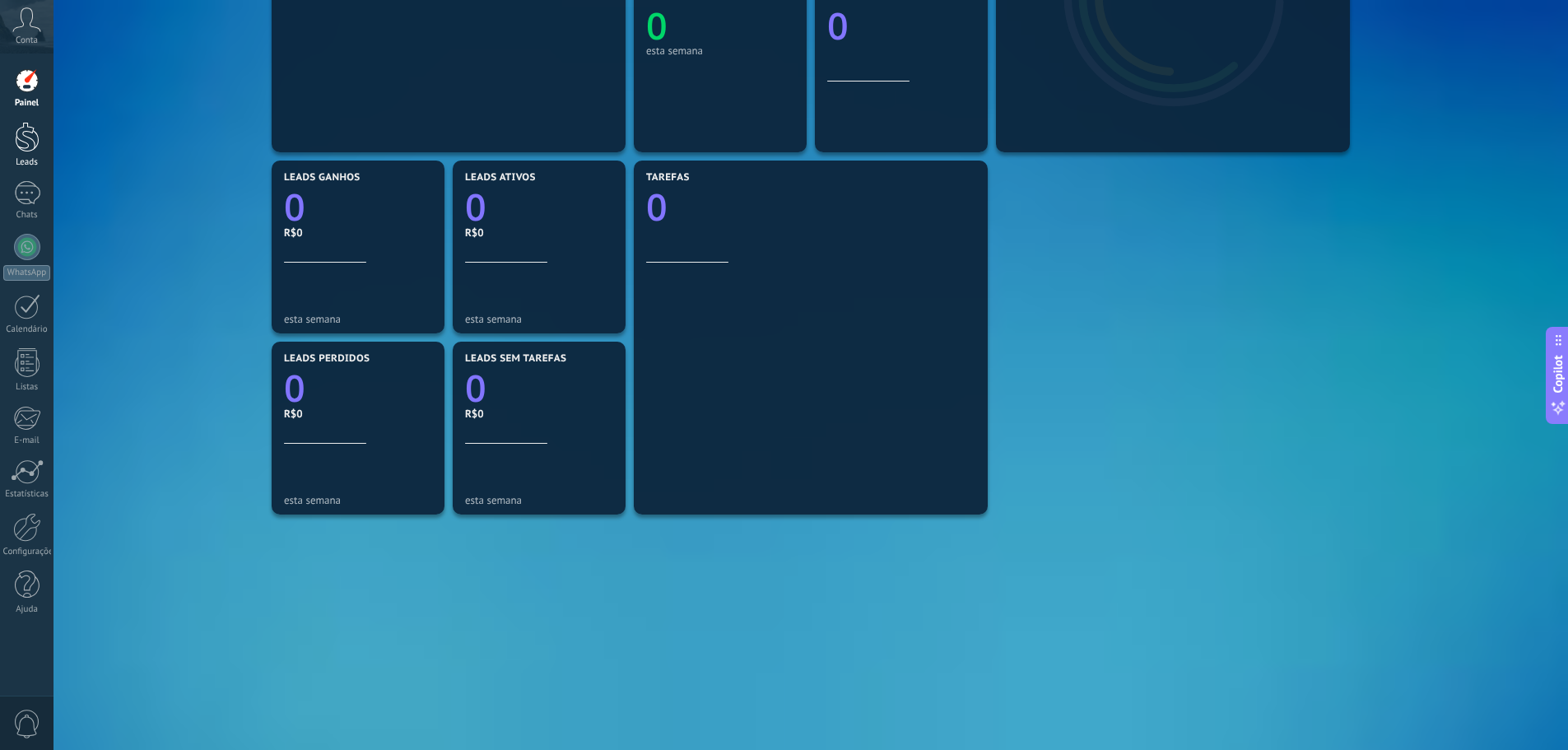
click at [16, 128] on div at bounding box center [27, 137] width 25 height 31
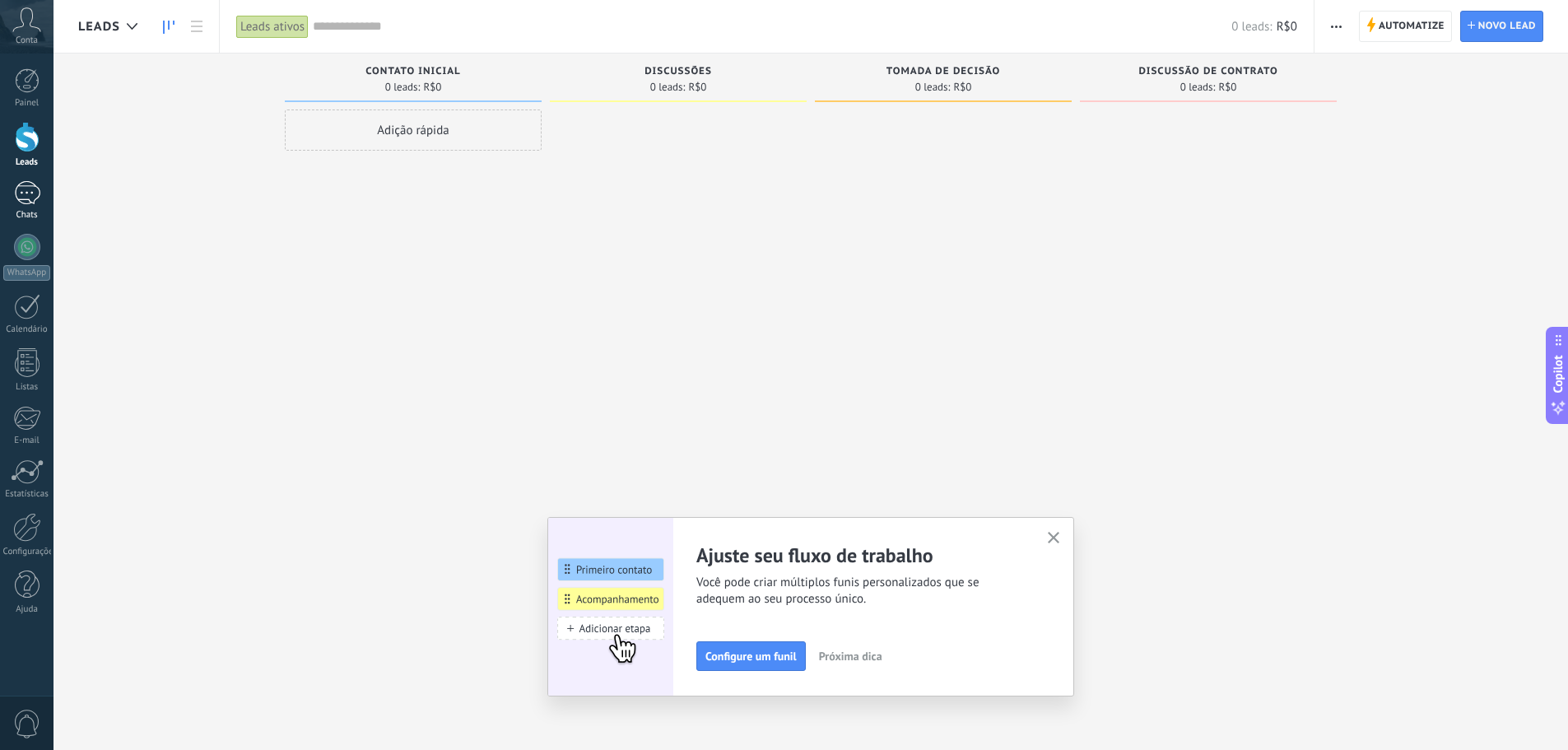
click at [25, 199] on div at bounding box center [27, 194] width 26 height 24
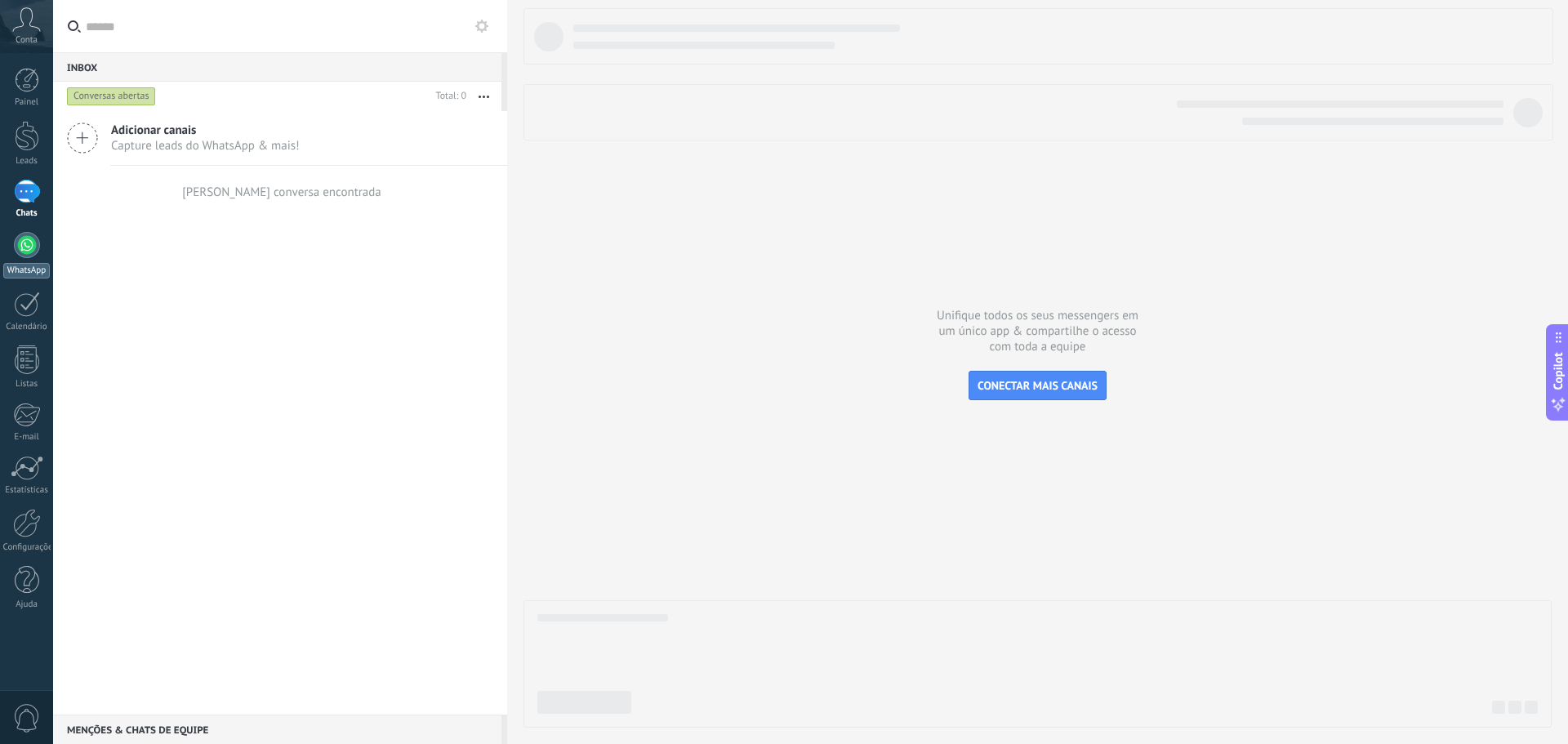
click at [27, 247] on div at bounding box center [27, 245] width 26 height 26
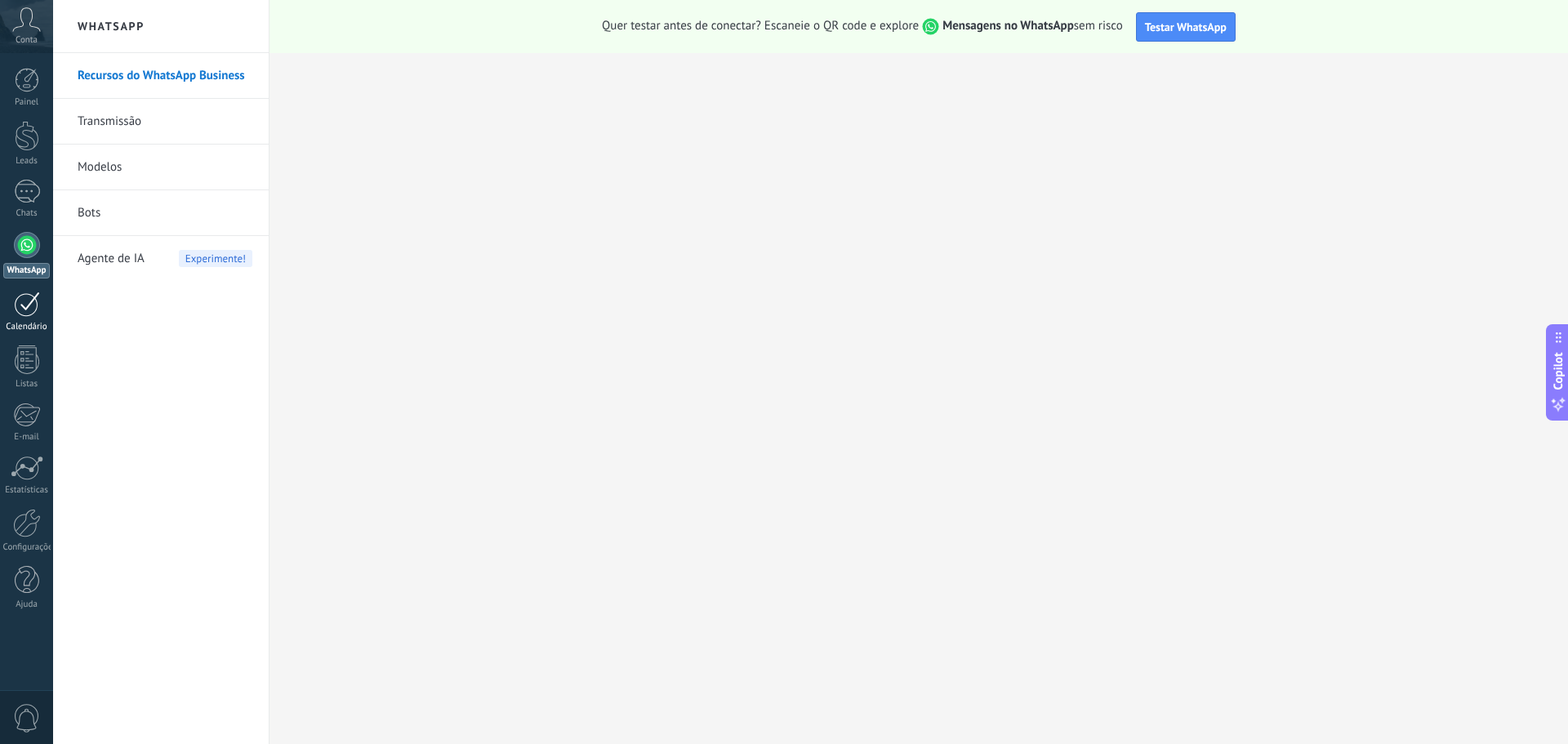
click at [7, 314] on link "Calendário" at bounding box center [26, 312] width 53 height 41
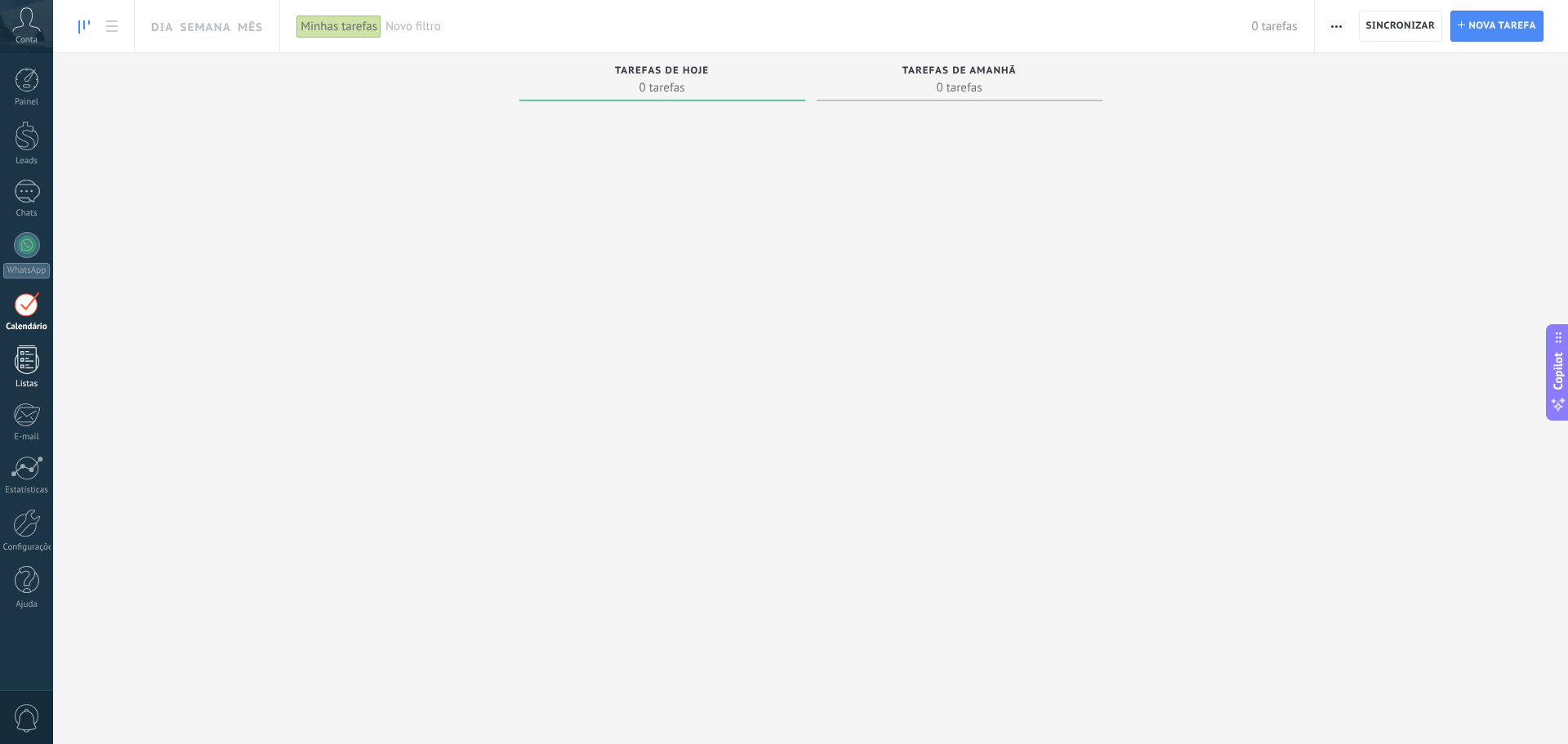
click at [45, 356] on link "Listas" at bounding box center [26, 367] width 53 height 44
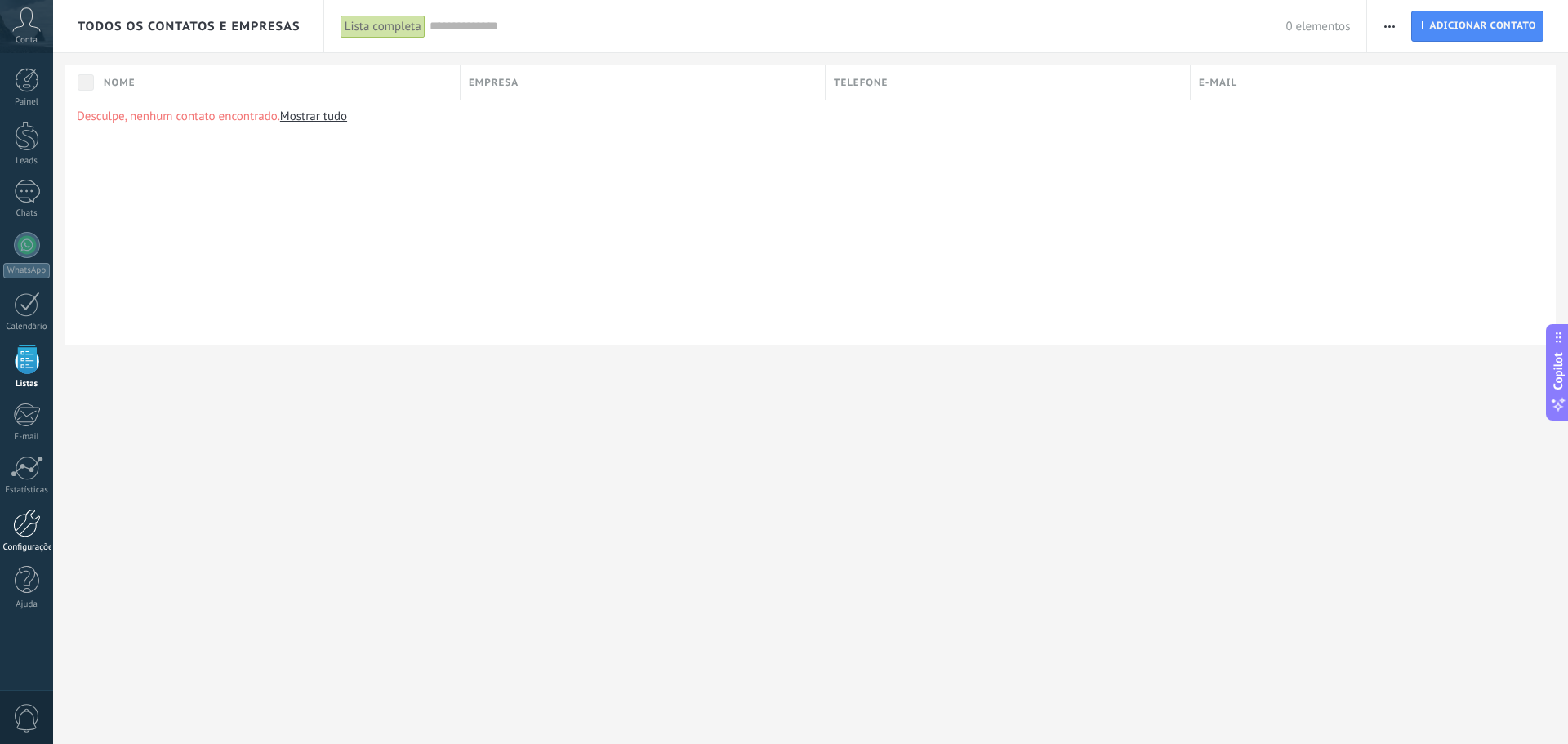
click at [18, 539] on link "Configurações" at bounding box center [26, 531] width 53 height 44
